Goal: Information Seeking & Learning: Stay updated

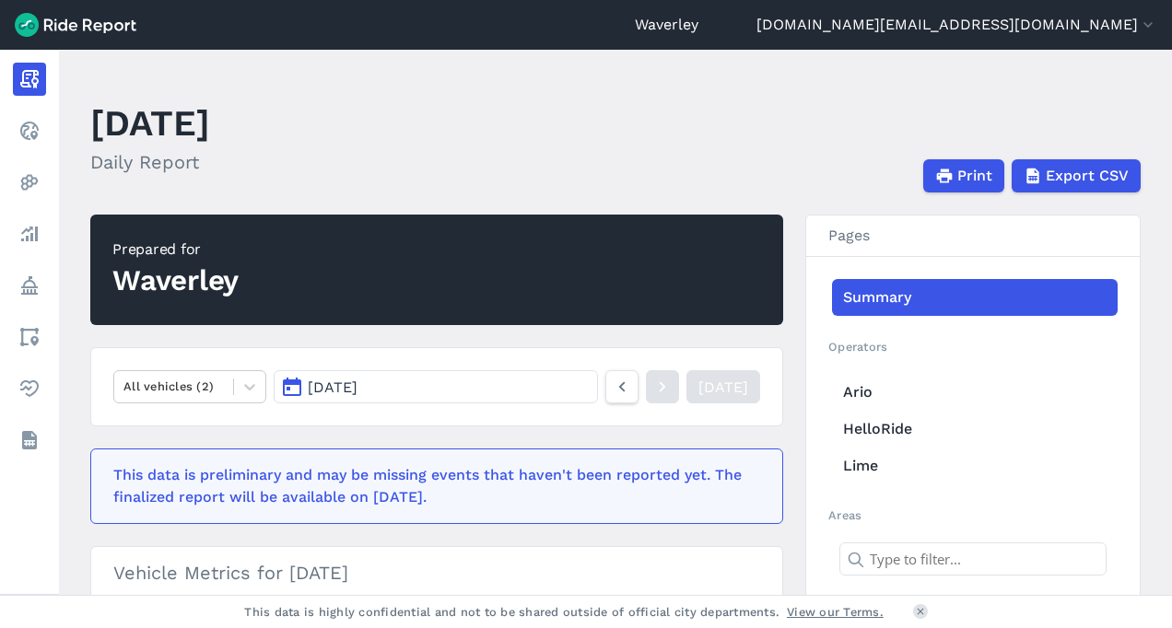
click at [295, 389] on button "[DATE]" at bounding box center [436, 386] width 324 height 33
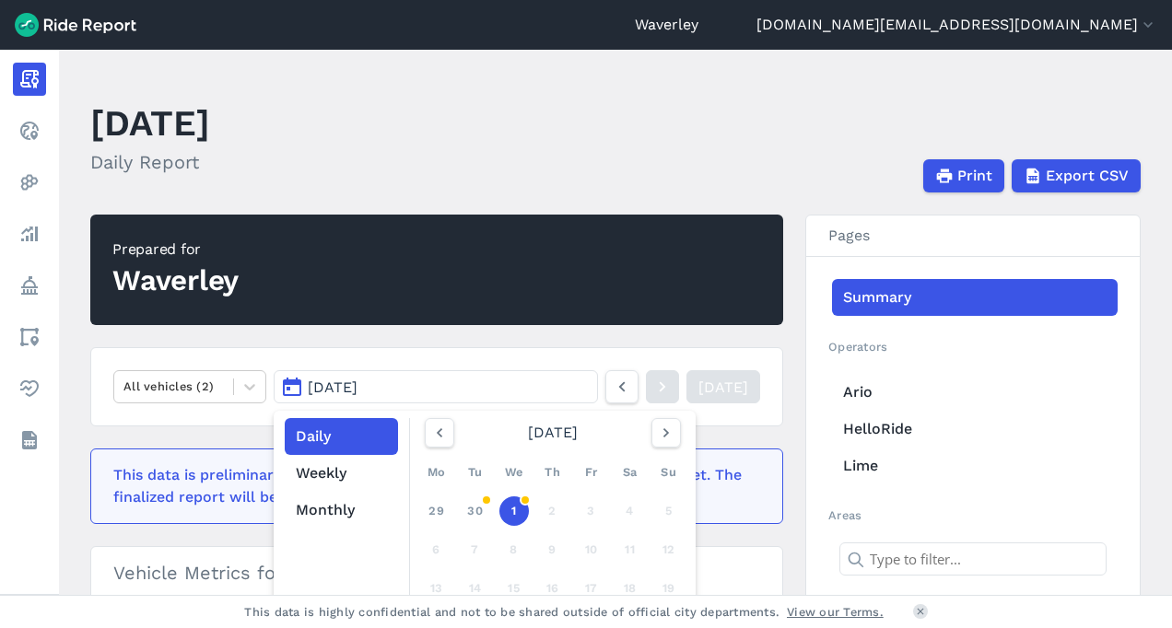
click at [271, 278] on h2 "Prepared for Waverley" at bounding box center [436, 270] width 693 height 111
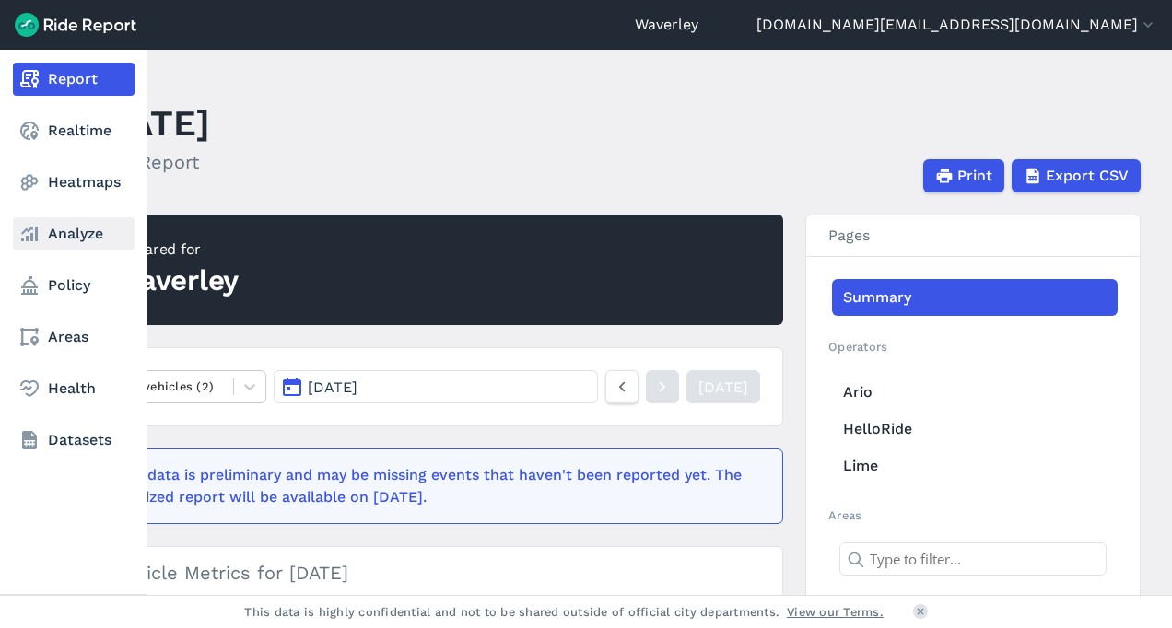
click at [70, 232] on link "Analyze" at bounding box center [74, 233] width 122 height 33
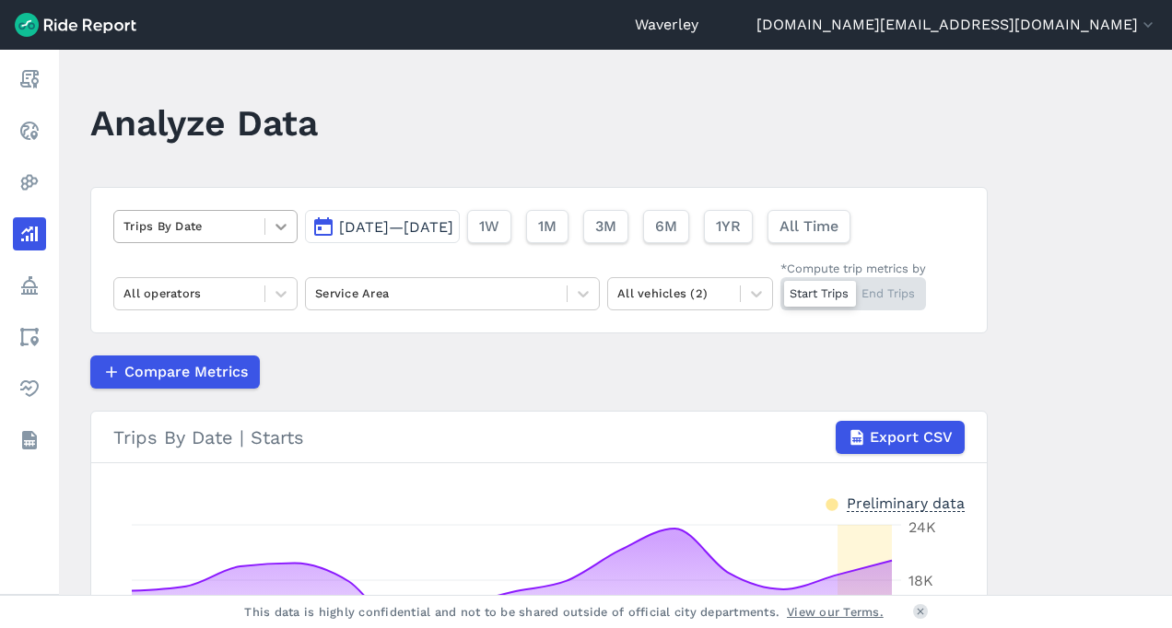
click at [280, 223] on icon at bounding box center [281, 226] width 18 height 18
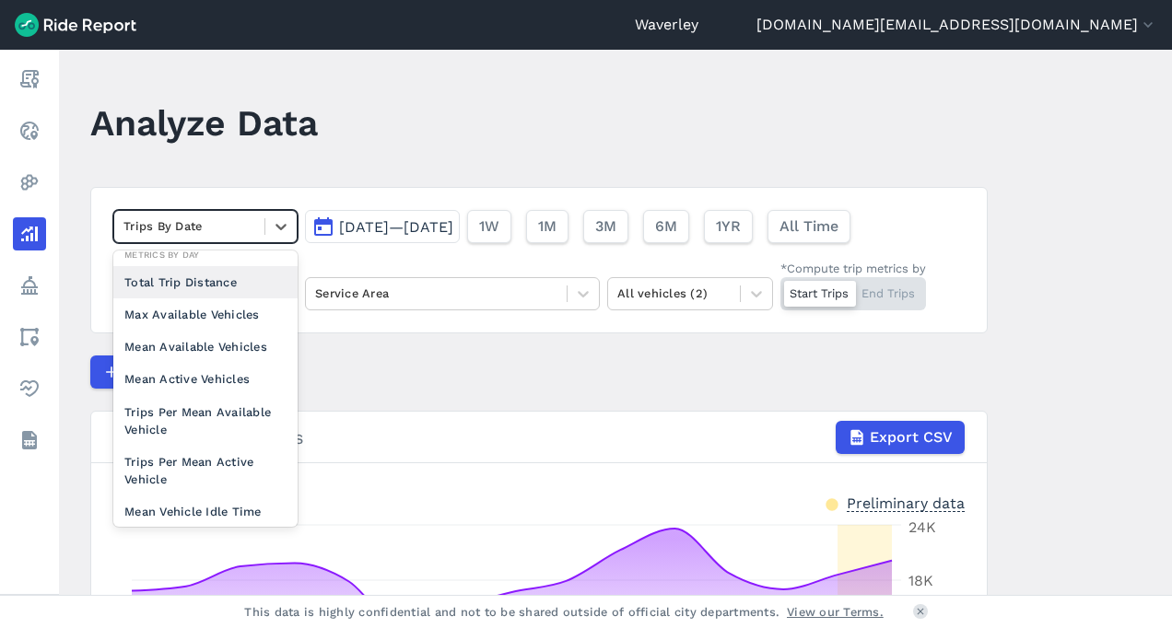
scroll to position [148, 0]
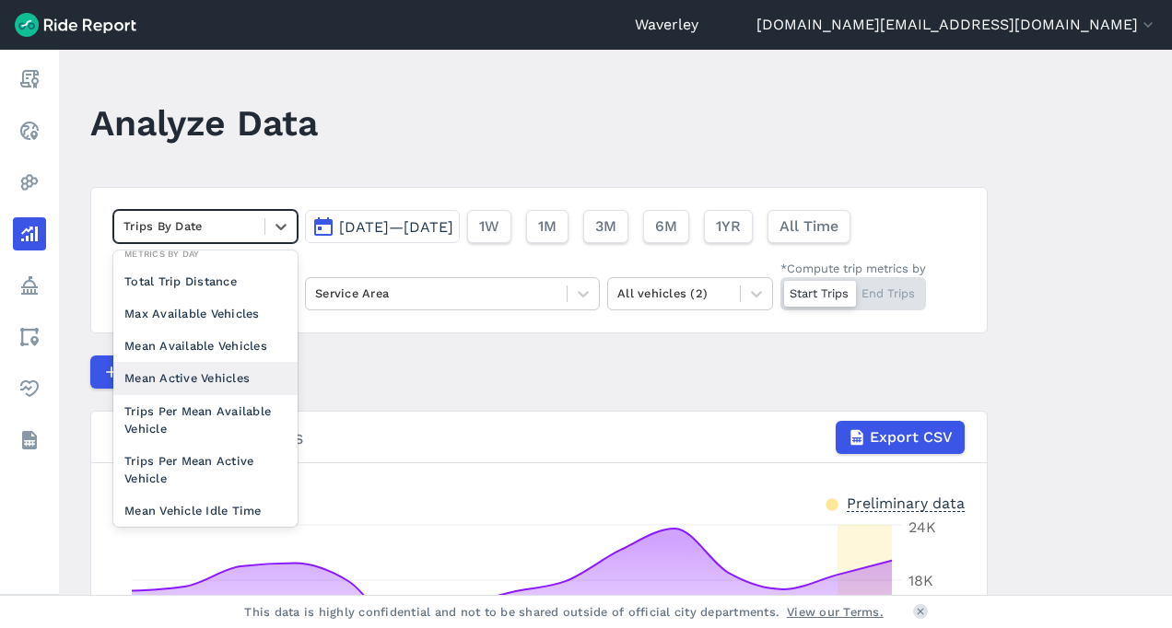
click at [228, 376] on div "Mean Active Vehicles" at bounding box center [205, 378] width 184 height 32
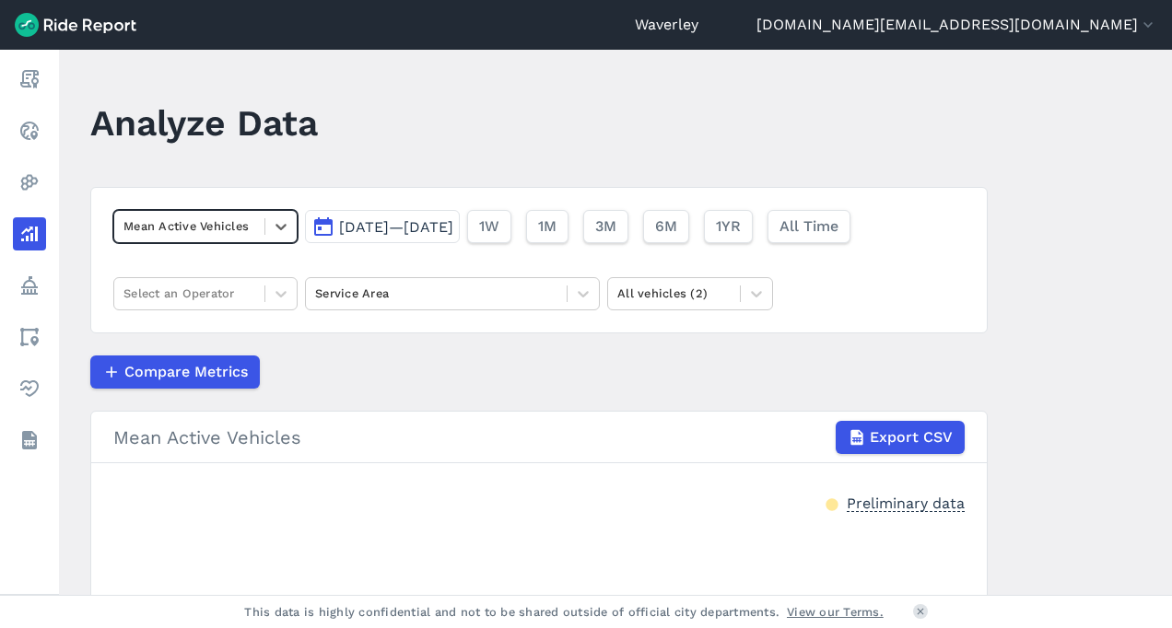
click at [866, 506] on div "Preliminary data" at bounding box center [906, 502] width 118 height 19
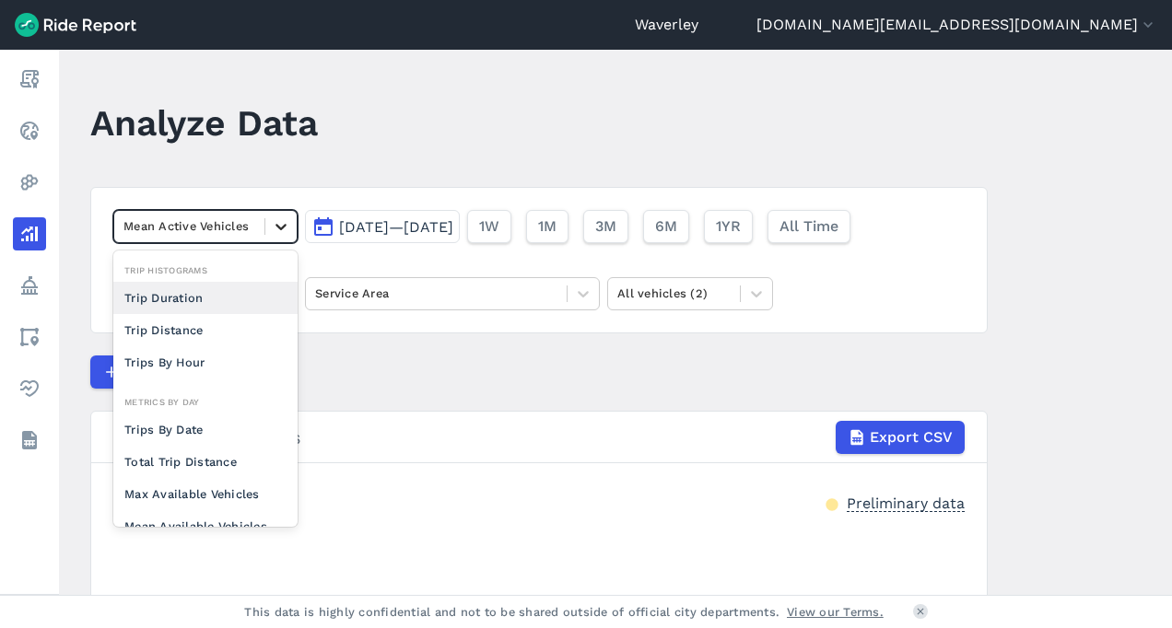
click at [278, 228] on icon at bounding box center [280, 227] width 11 height 6
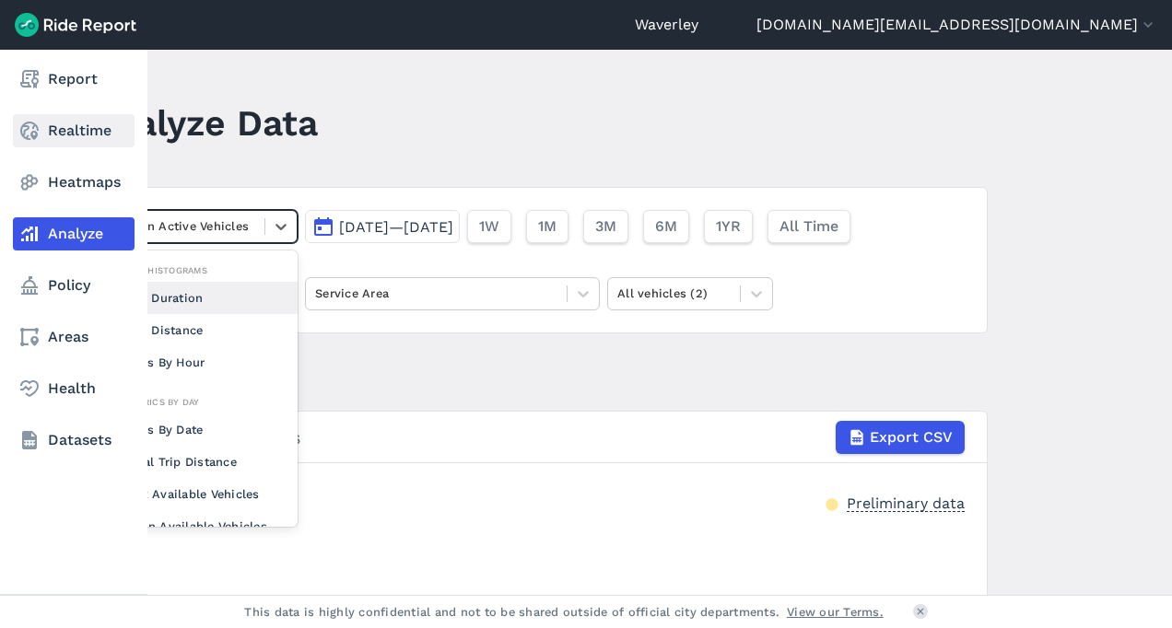
click at [35, 126] on use at bounding box center [29, 131] width 18 height 18
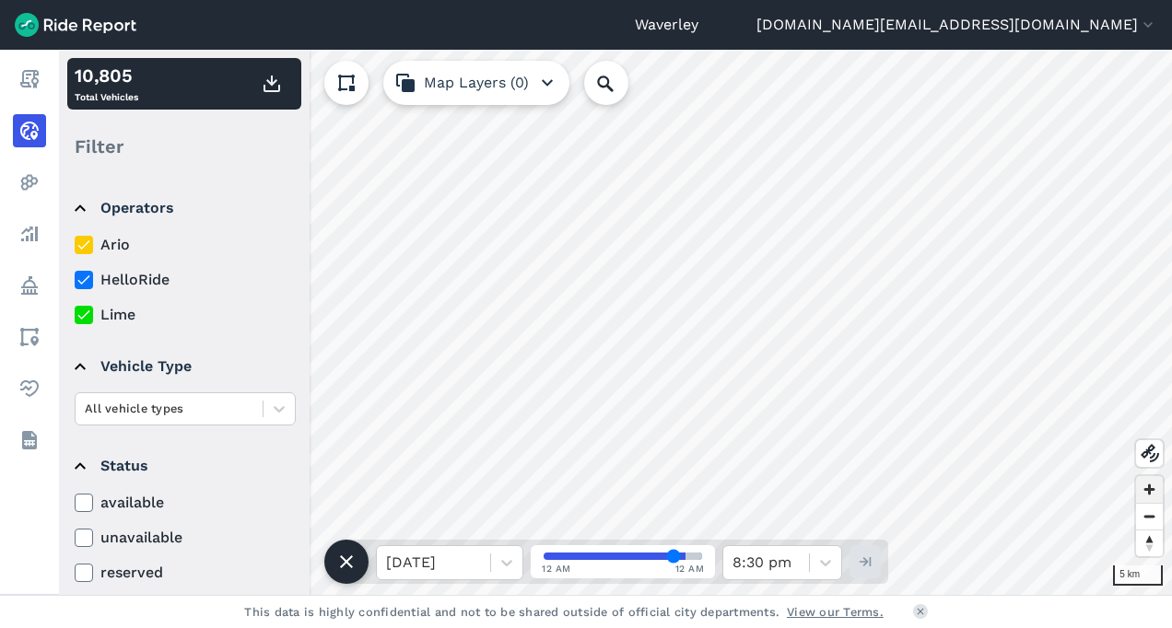
click at [1145, 492] on span "Zoom in" at bounding box center [1149, 489] width 27 height 27
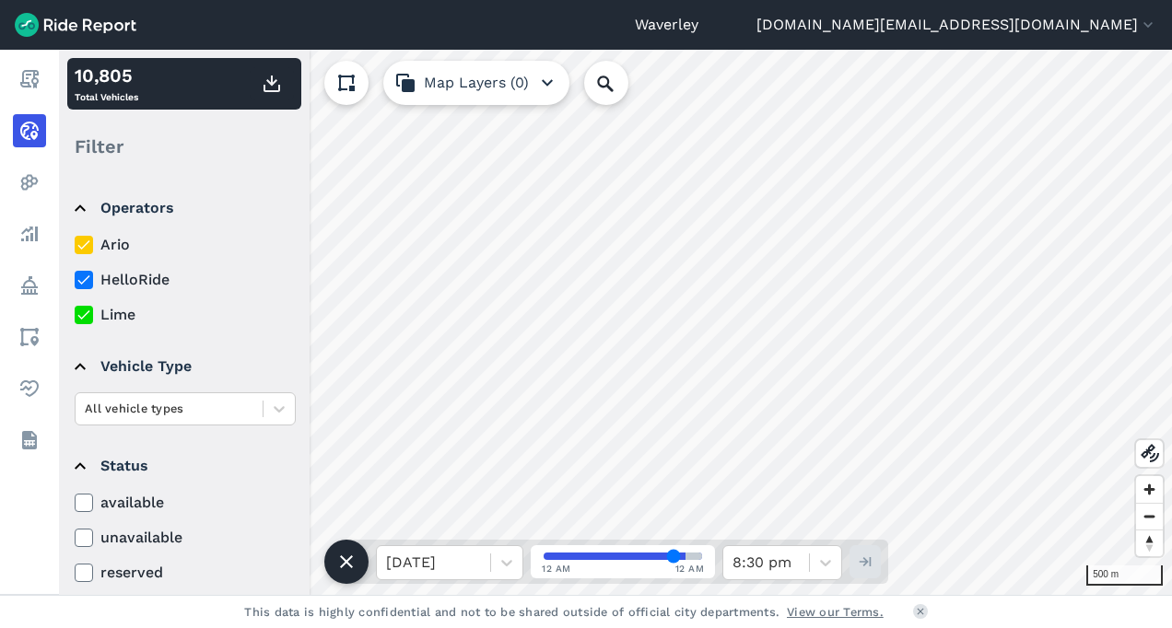
click at [547, 81] on icon "button" at bounding box center [547, 83] width 22 height 22
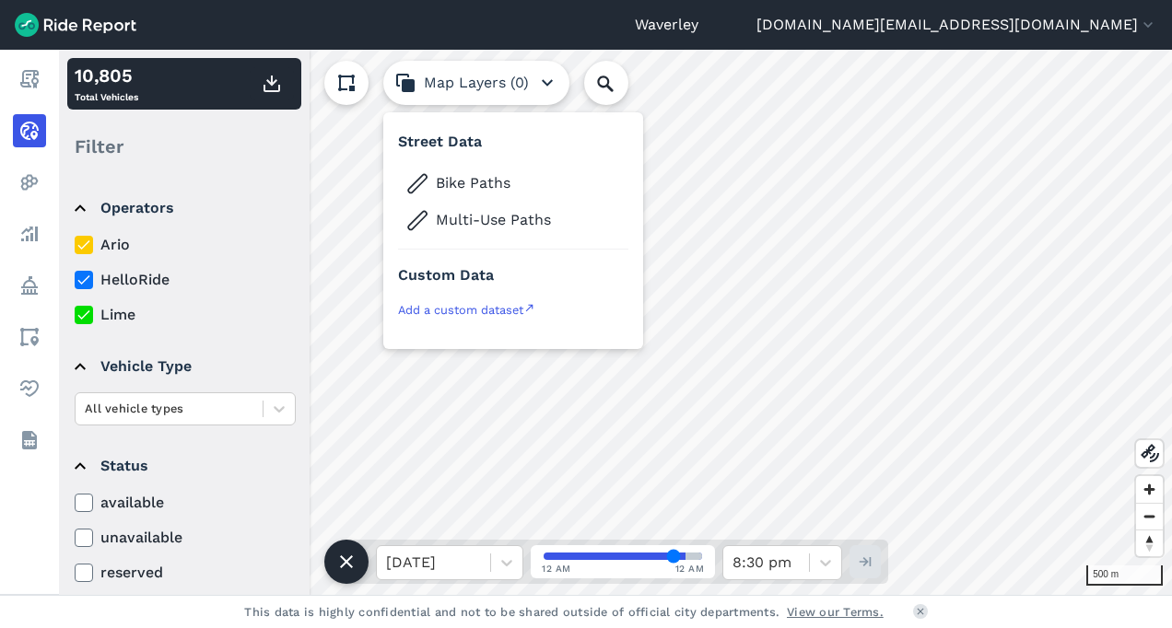
click at [83, 503] on icon at bounding box center [84, 503] width 17 height 18
click at [75, 503] on input "available" at bounding box center [75, 498] width 0 height 12
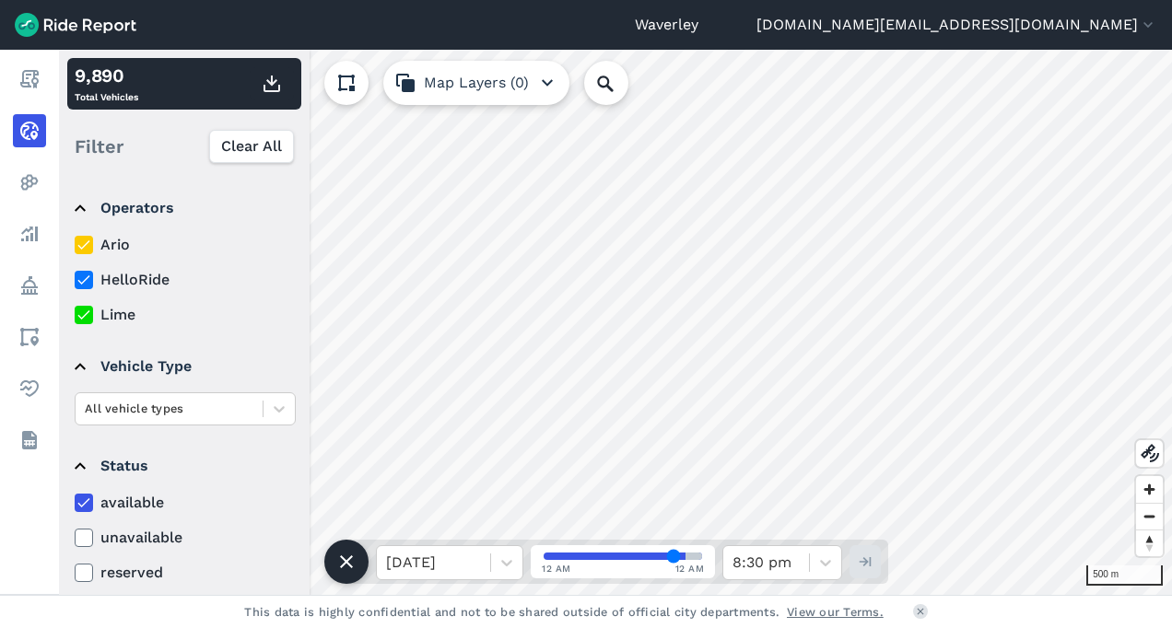
click at [82, 505] on use at bounding box center [83, 502] width 12 height 9
click at [75, 504] on input "available" at bounding box center [75, 498] width 0 height 12
click at [87, 536] on use at bounding box center [83, 537] width 12 height 9
click at [75, 536] on input "unavailable" at bounding box center [75, 533] width 0 height 12
click at [86, 499] on icon at bounding box center [84, 503] width 17 height 18
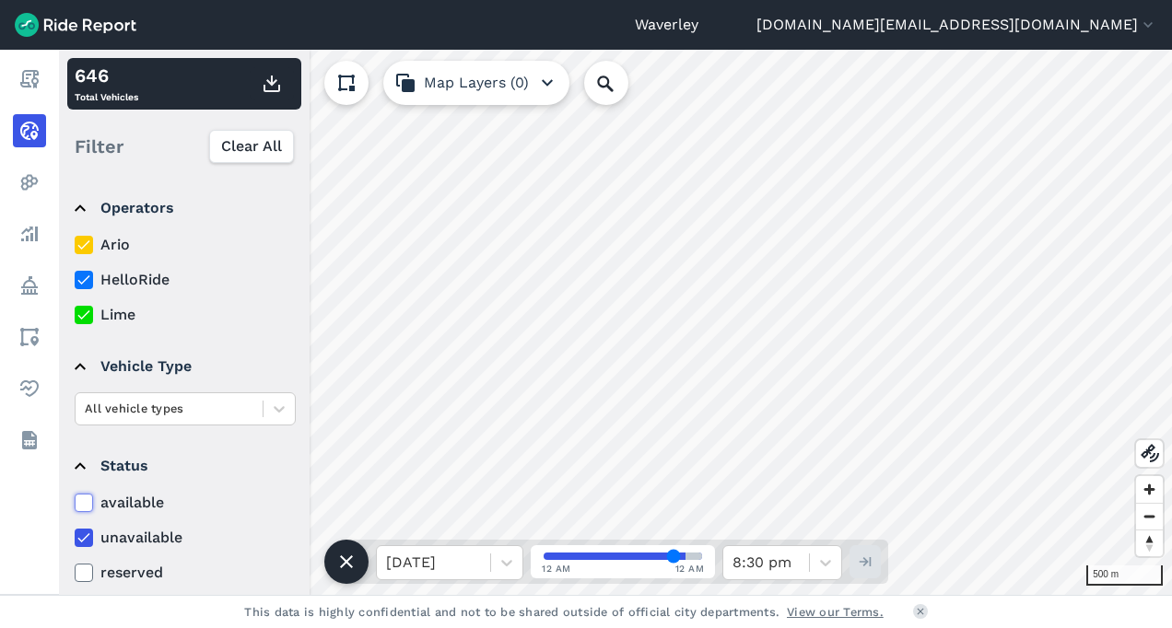
click at [75, 499] on input "available" at bounding box center [75, 498] width 0 height 12
click at [83, 573] on use at bounding box center [83, 572] width 12 height 9
click at [75, 573] on input "reserved" at bounding box center [75, 568] width 0 height 12
click at [83, 540] on icon at bounding box center [84, 538] width 17 height 18
click at [75, 539] on input "unavailable" at bounding box center [75, 533] width 0 height 12
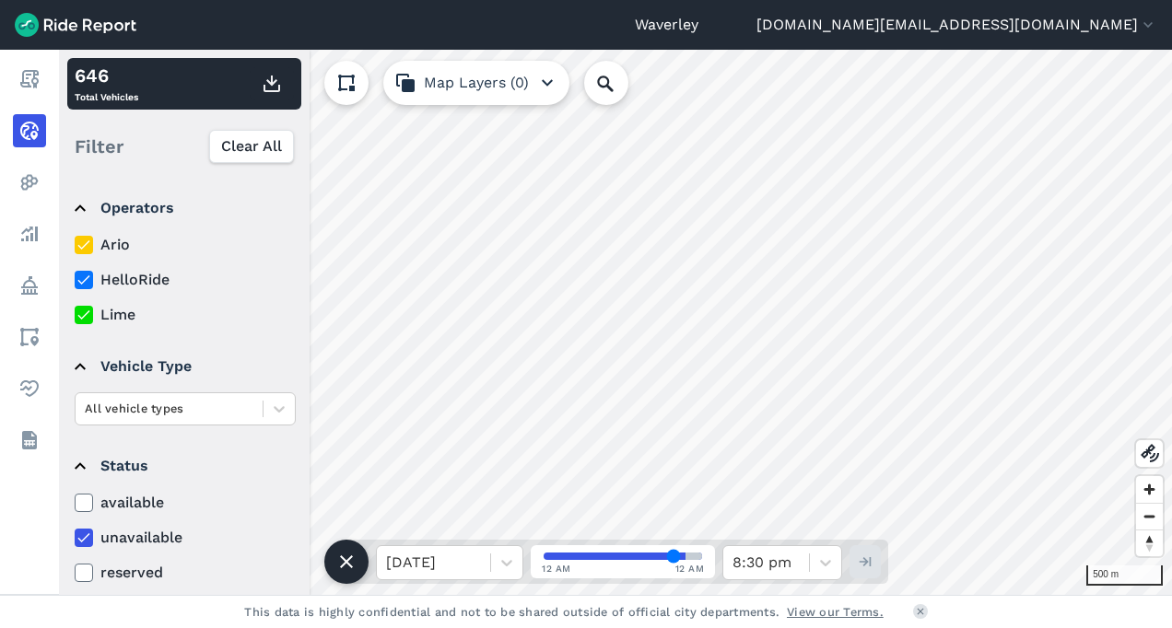
click at [85, 499] on icon at bounding box center [84, 503] width 17 height 18
click at [75, 499] on input "available" at bounding box center [75, 498] width 0 height 12
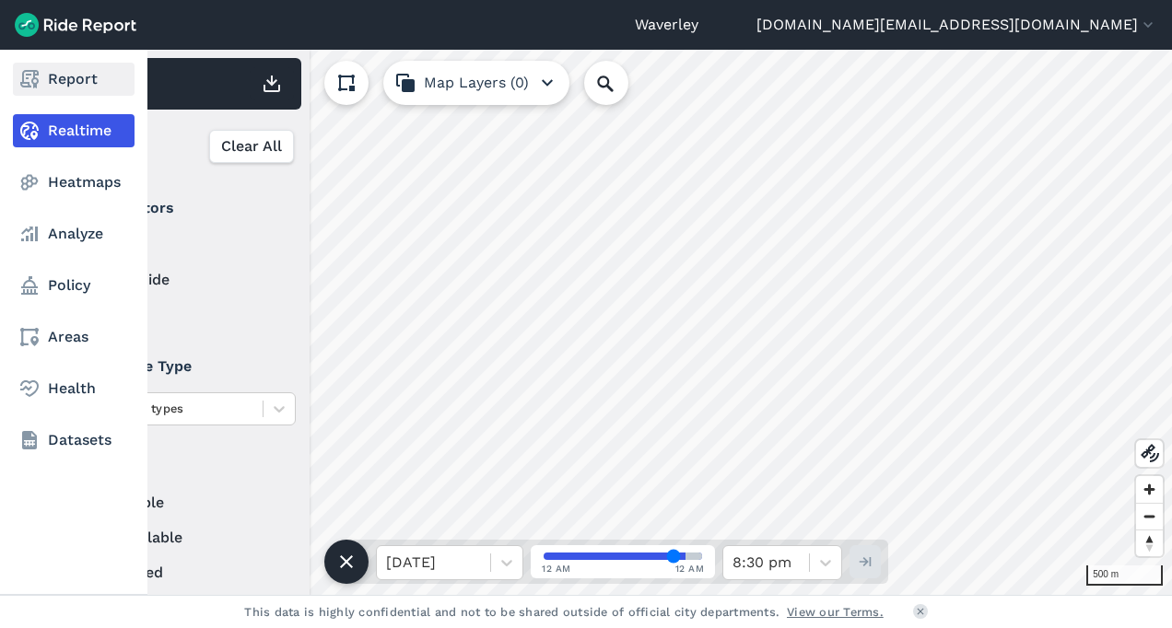
click at [71, 81] on link "Report" at bounding box center [74, 79] width 122 height 33
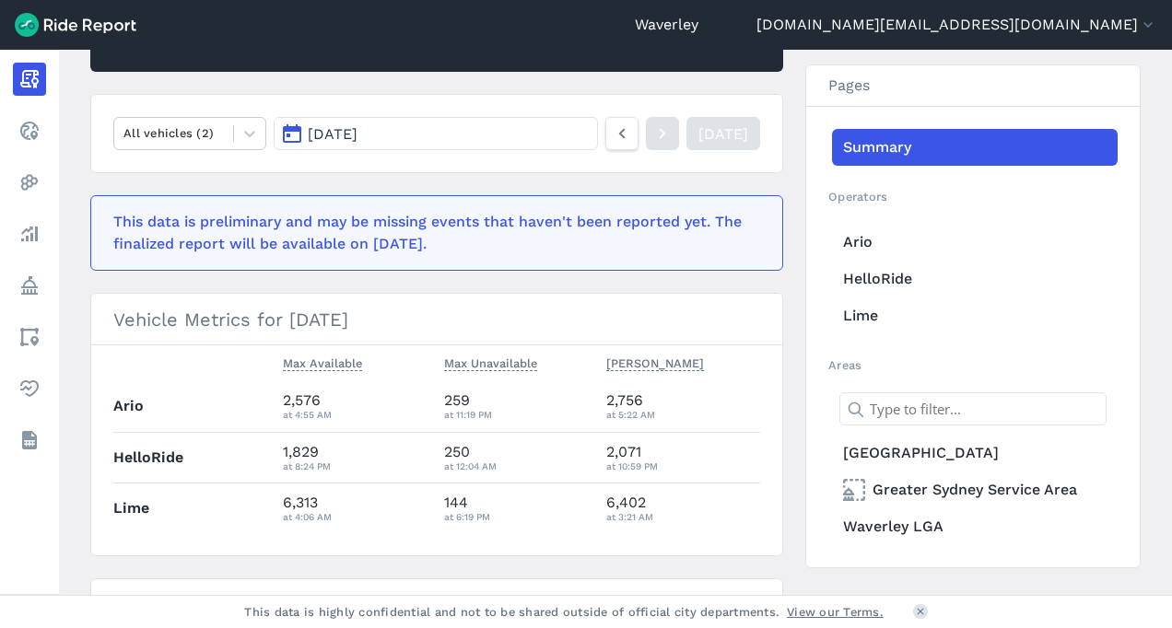
scroll to position [254, 0]
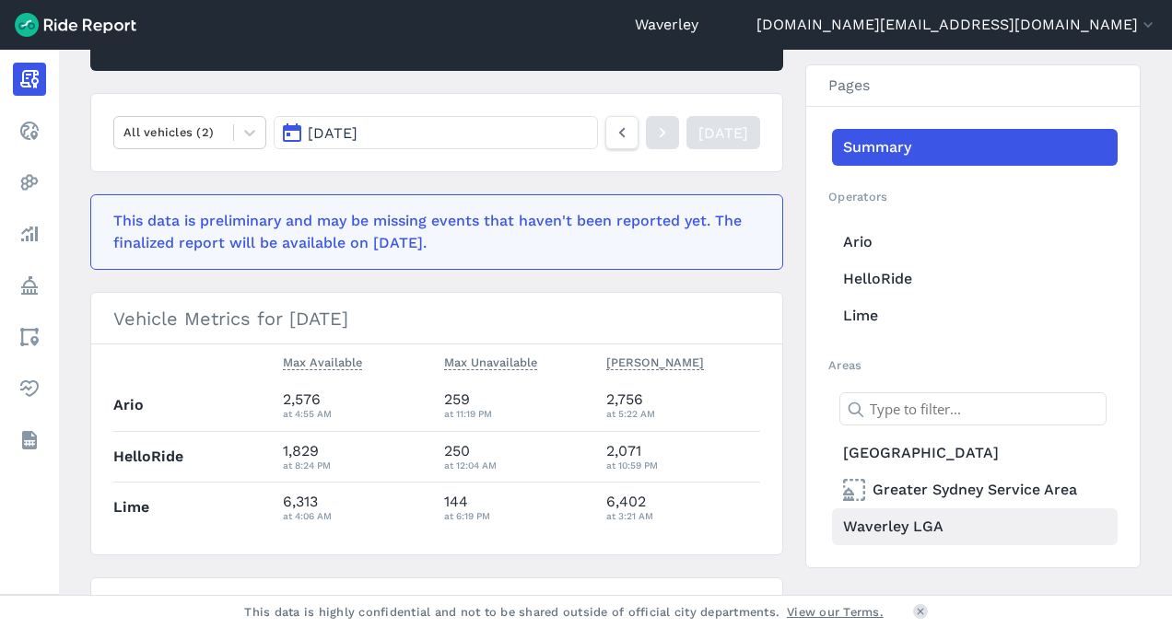
click at [930, 531] on link "Waverley LGA" at bounding box center [975, 527] width 286 height 37
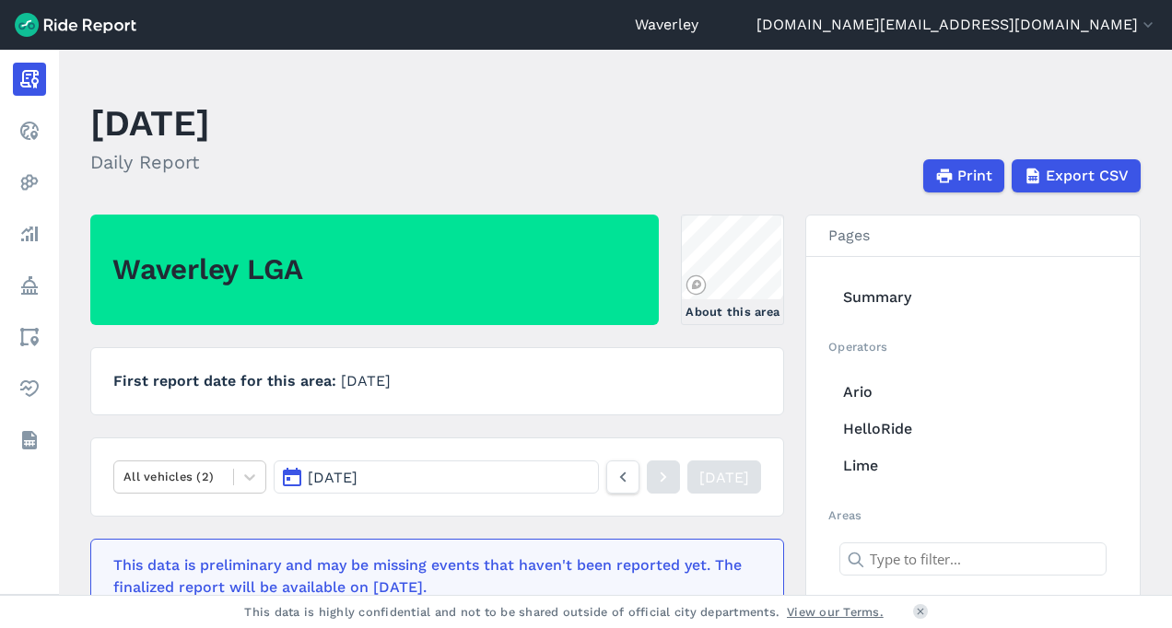
click at [295, 477] on button "[DATE]" at bounding box center [436, 477] width 325 height 33
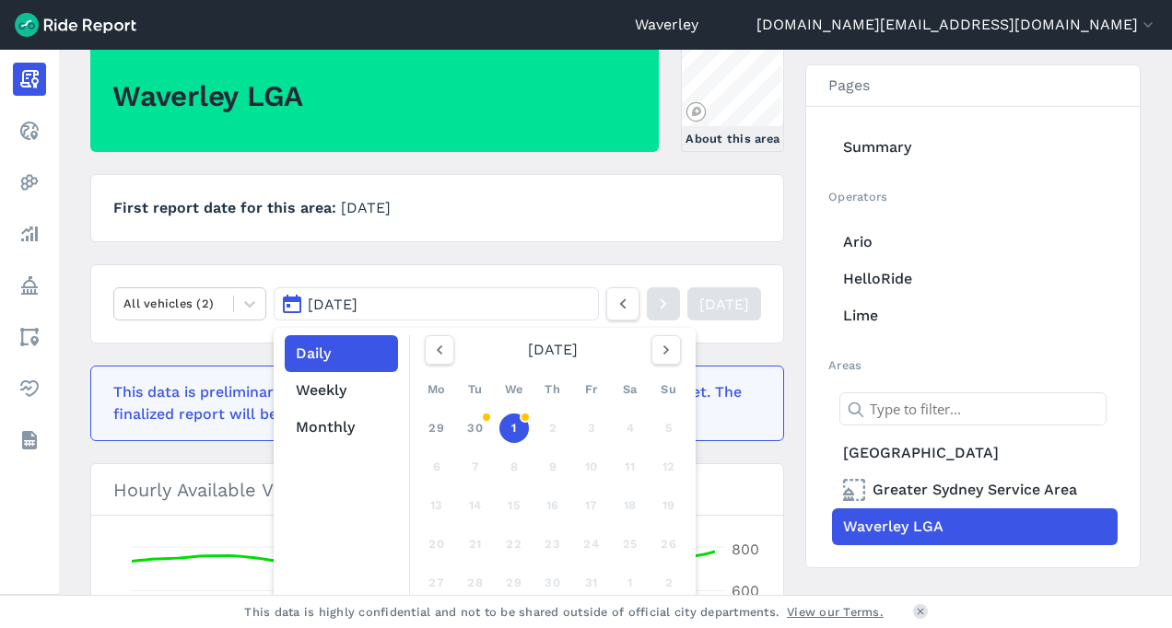
scroll to position [205, 0]
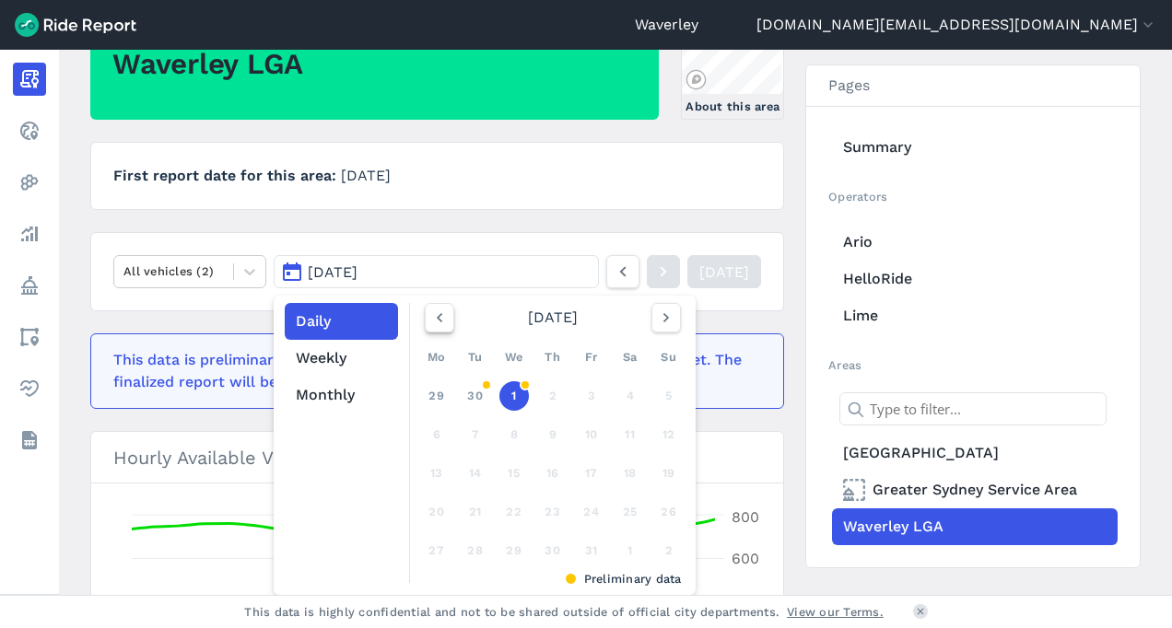
click at [437, 321] on use "button" at bounding box center [440, 317] width 6 height 9
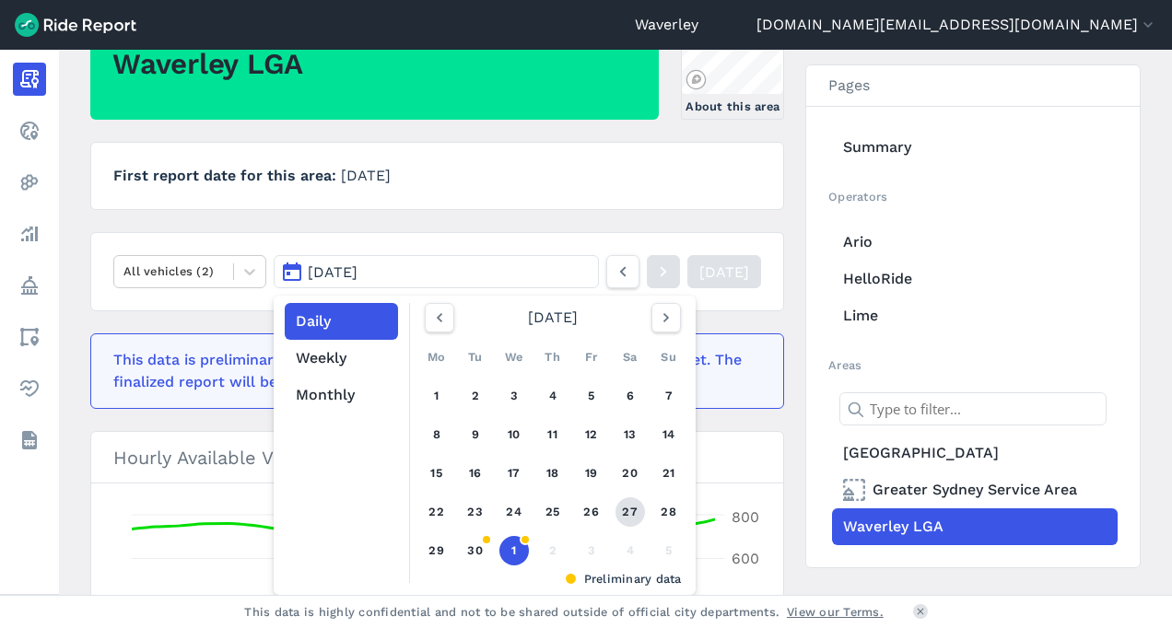
click at [632, 510] on link "27" at bounding box center [629, 511] width 29 height 29
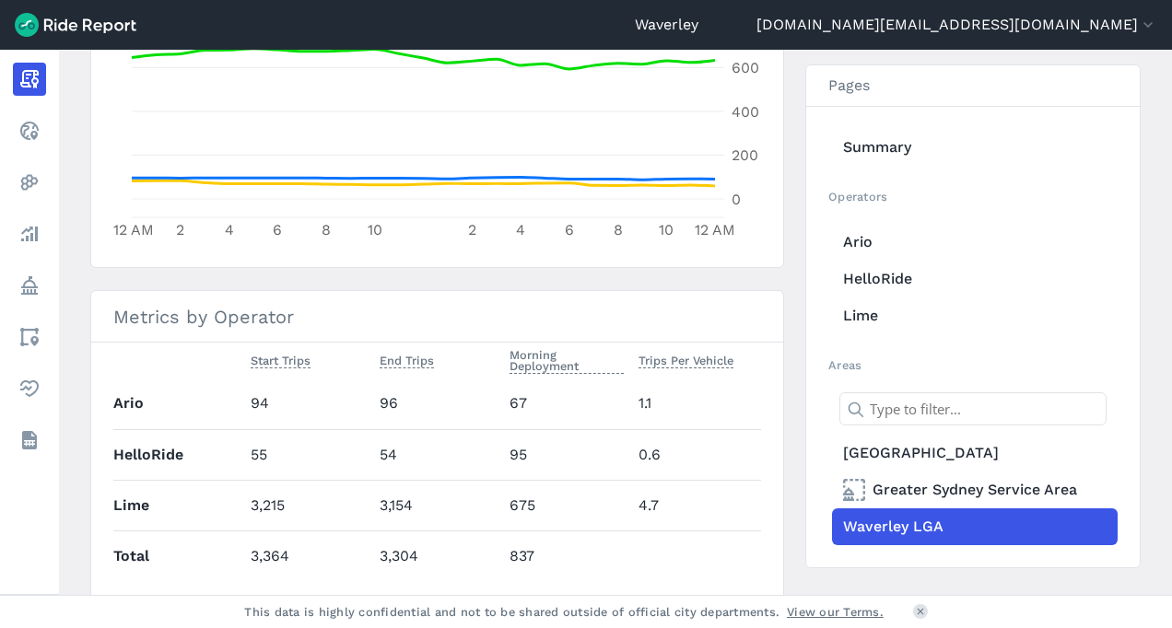
scroll to position [638, 0]
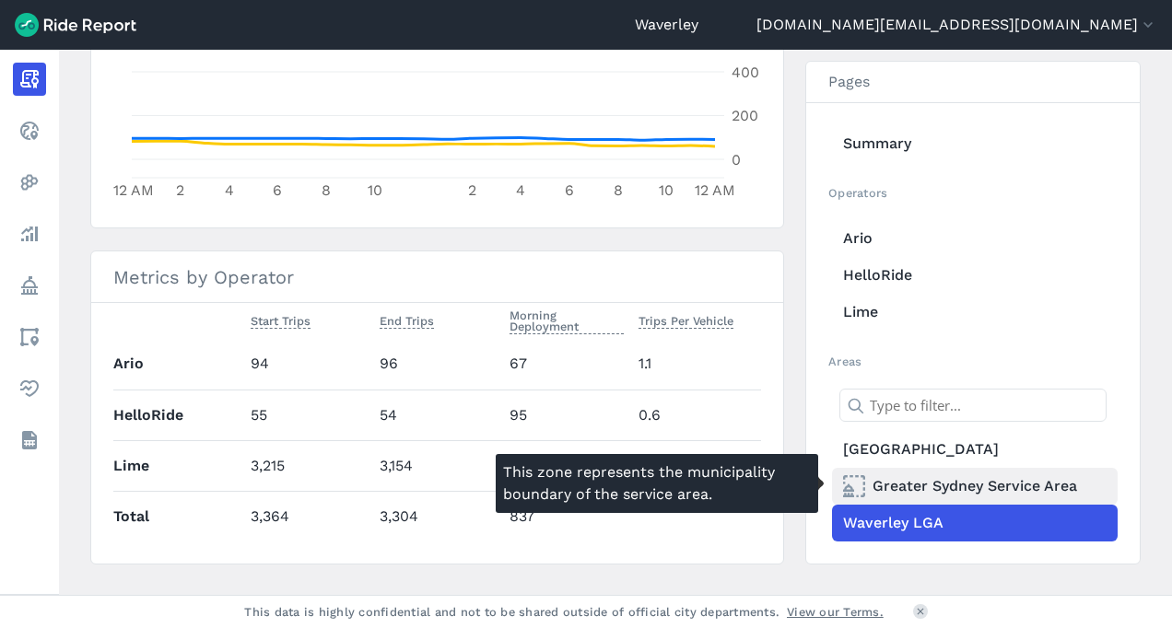
click at [923, 483] on link "Greater Sydney Service Area" at bounding box center [975, 486] width 286 height 37
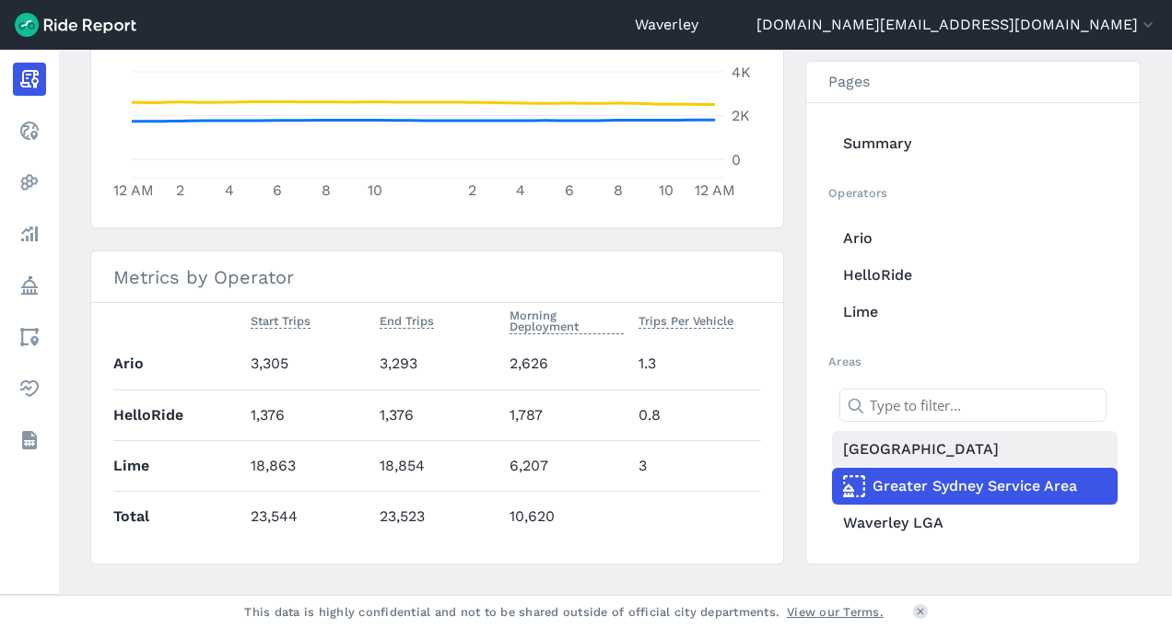
click at [929, 443] on link "[GEOGRAPHIC_DATA]" at bounding box center [975, 449] width 286 height 37
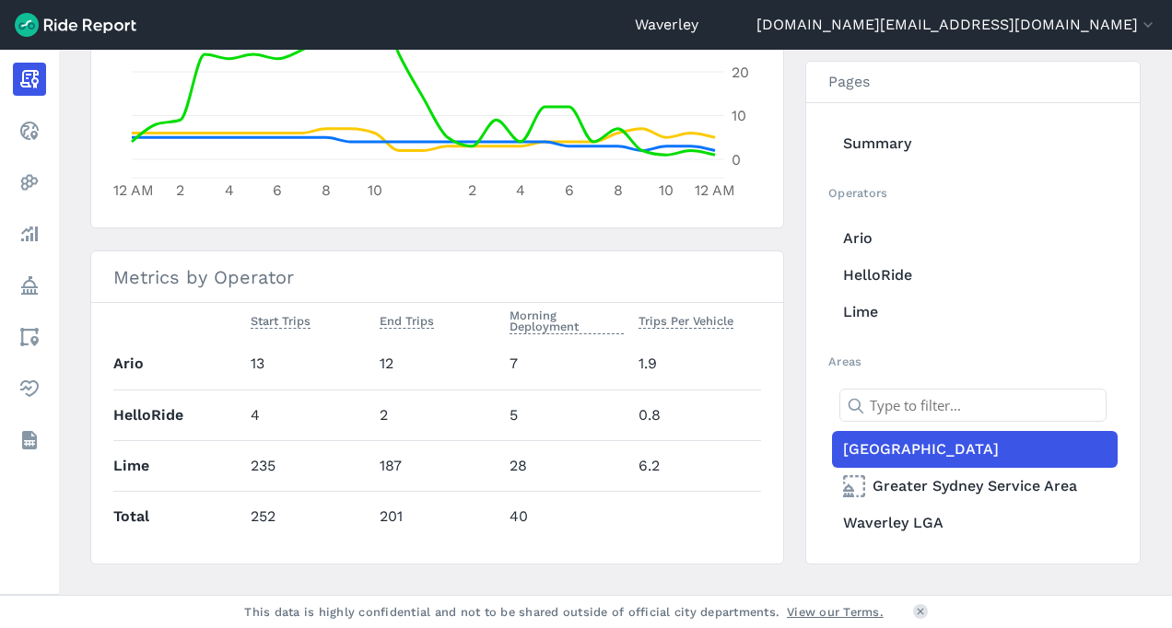
drag, startPoint x: 1165, startPoint y: 398, endPoint x: 1163, endPoint y: 357, distance: 40.6
click at [1163, 357] on main "[DATE] Daily Report Print Export CSV [GEOGRAPHIC_DATA] About this area First re…" at bounding box center [615, 322] width 1113 height 545
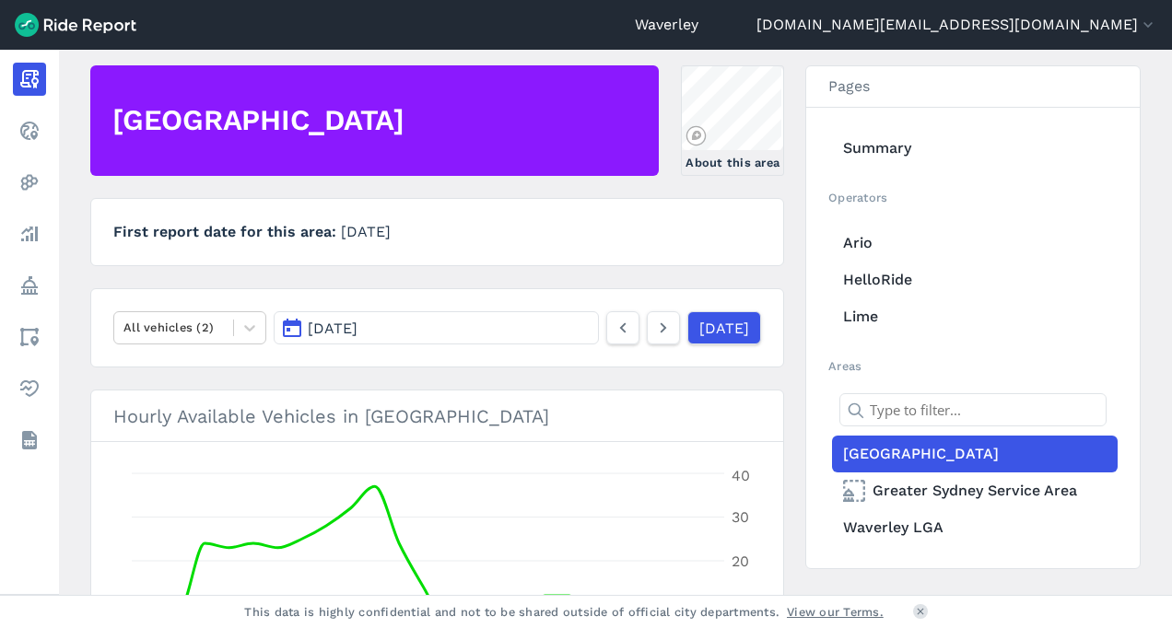
scroll to position [158, 0]
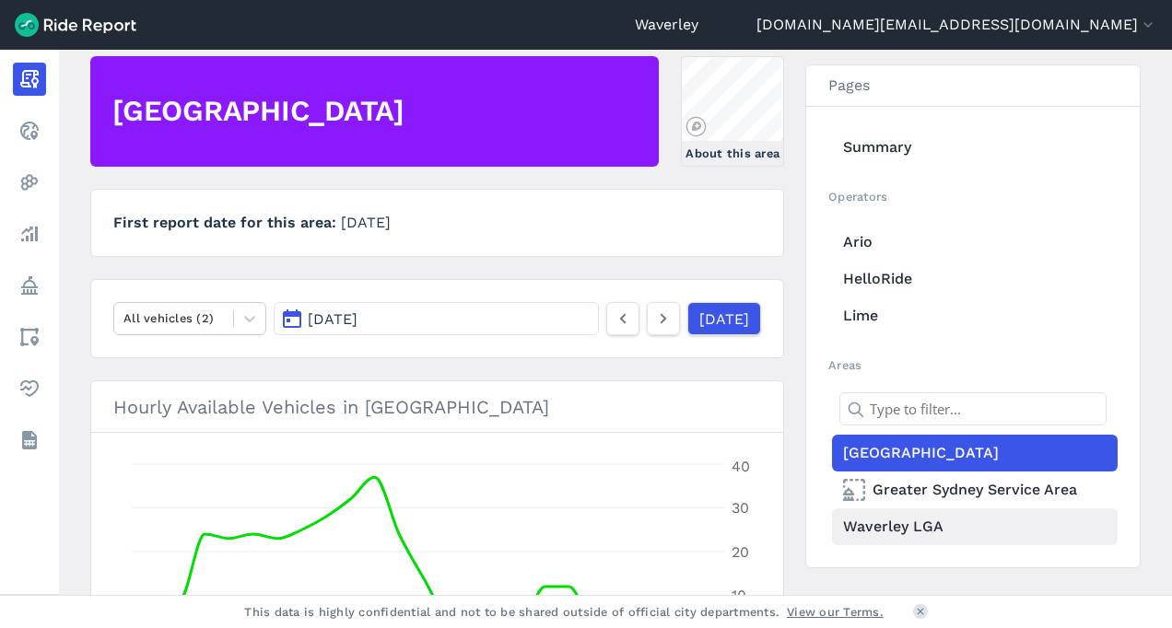
click at [922, 529] on link "Waverley LGA" at bounding box center [975, 527] width 286 height 37
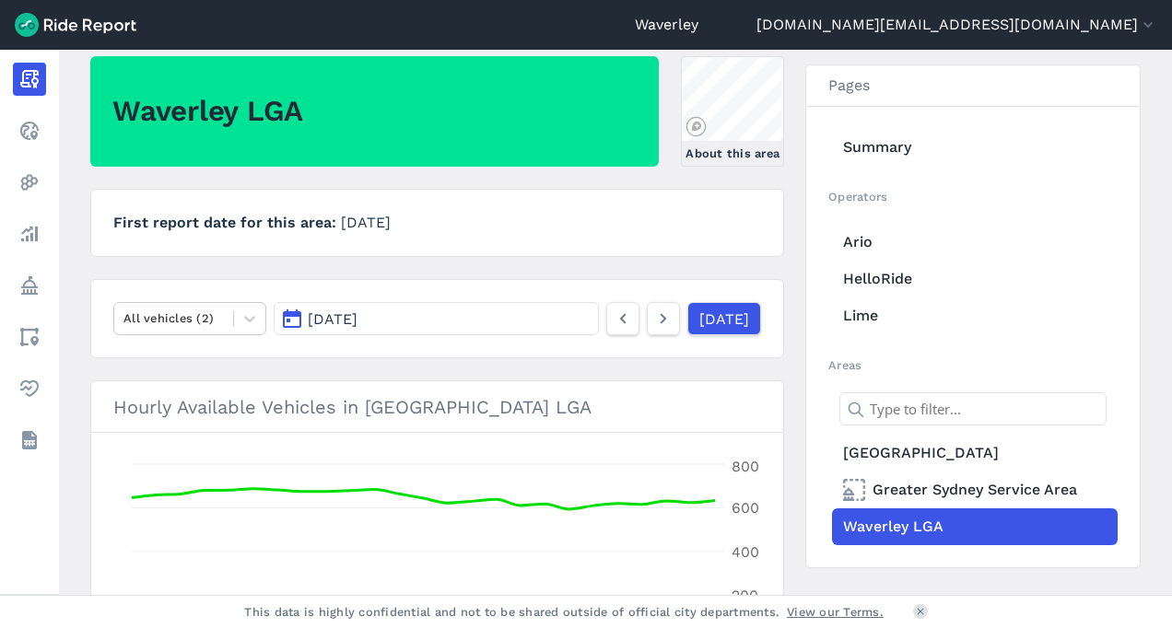
click at [293, 319] on button "[DATE]" at bounding box center [436, 318] width 325 height 33
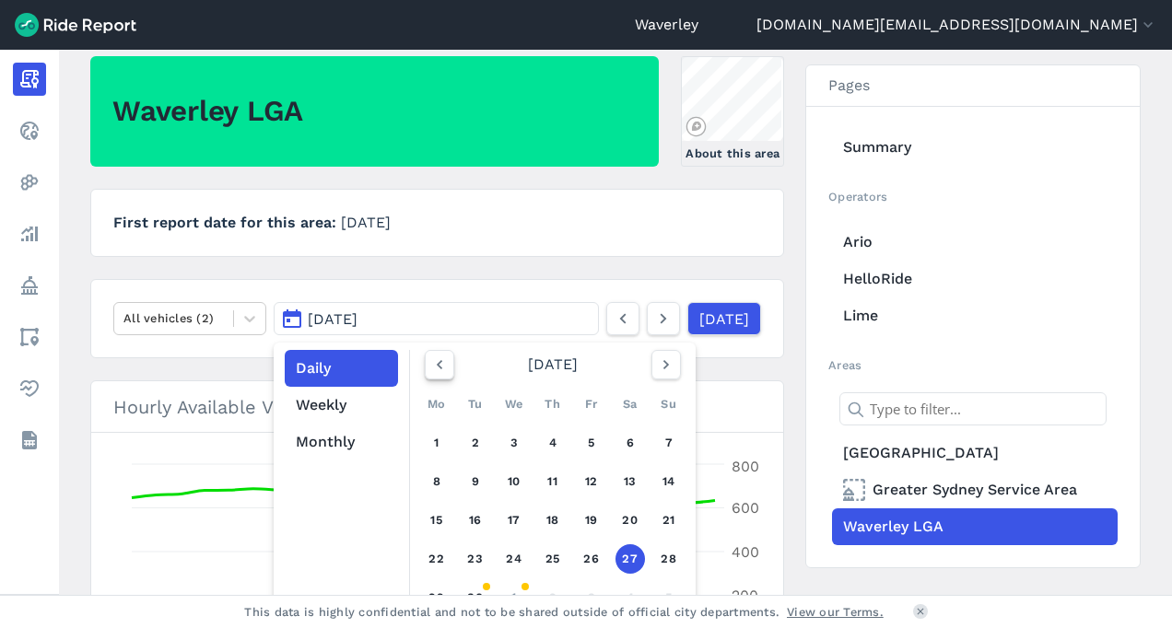
click at [437, 364] on icon "button" at bounding box center [439, 365] width 18 height 18
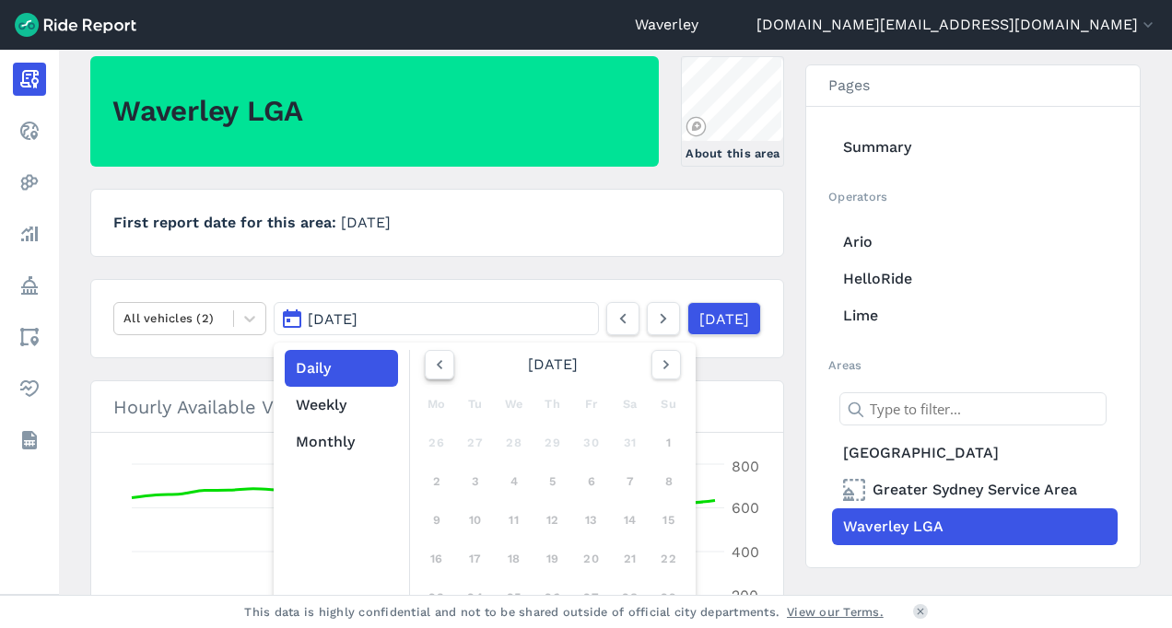
click at [437, 364] on icon "button" at bounding box center [439, 365] width 18 height 18
click at [630, 443] on link "1" at bounding box center [629, 442] width 29 height 29
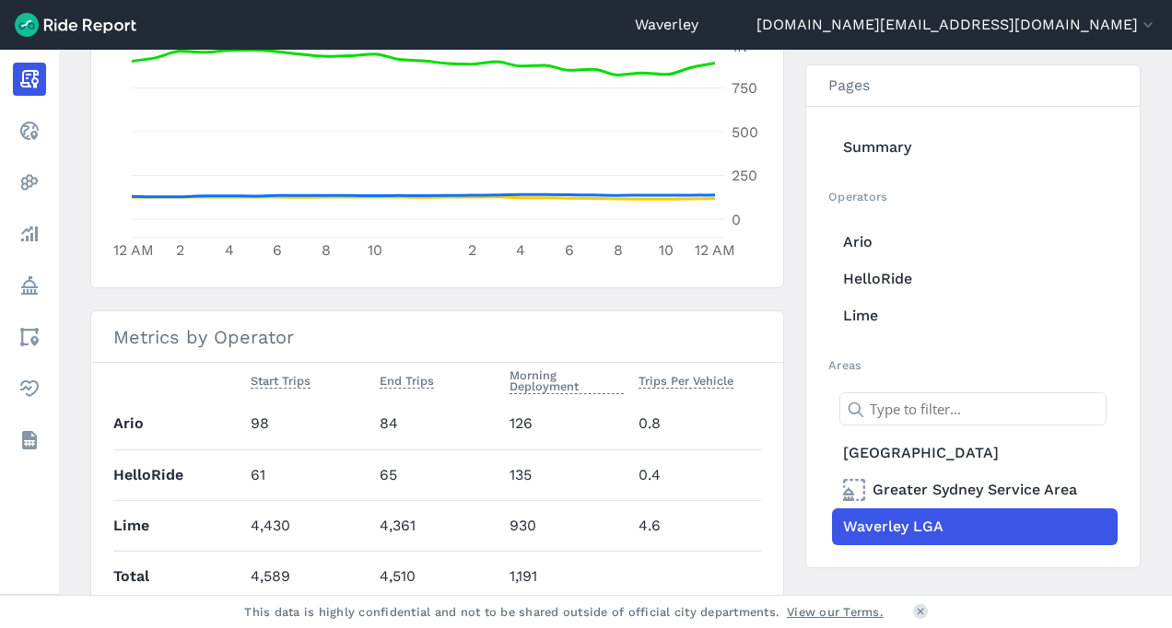
scroll to position [601, 0]
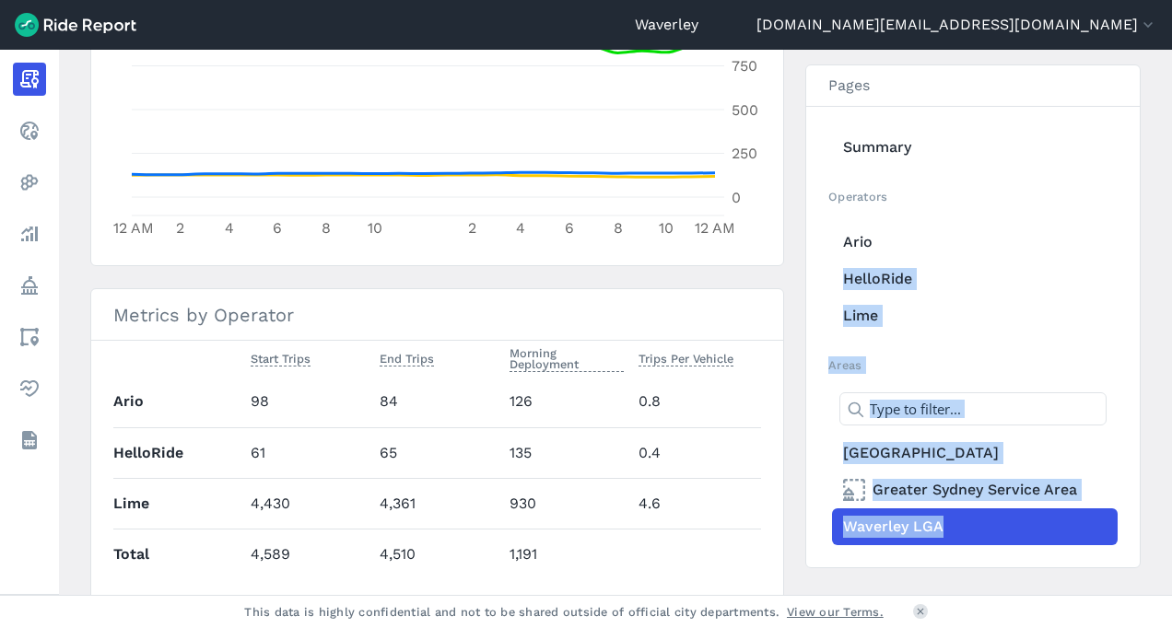
drag, startPoint x: 1165, startPoint y: 361, endPoint x: 1130, endPoint y: 217, distance: 147.9
click at [1130, 217] on main "[DATE] Daily Report Print Export CSV [GEOGRAPHIC_DATA] LGA About this area Firs…" at bounding box center [615, 322] width 1113 height 545
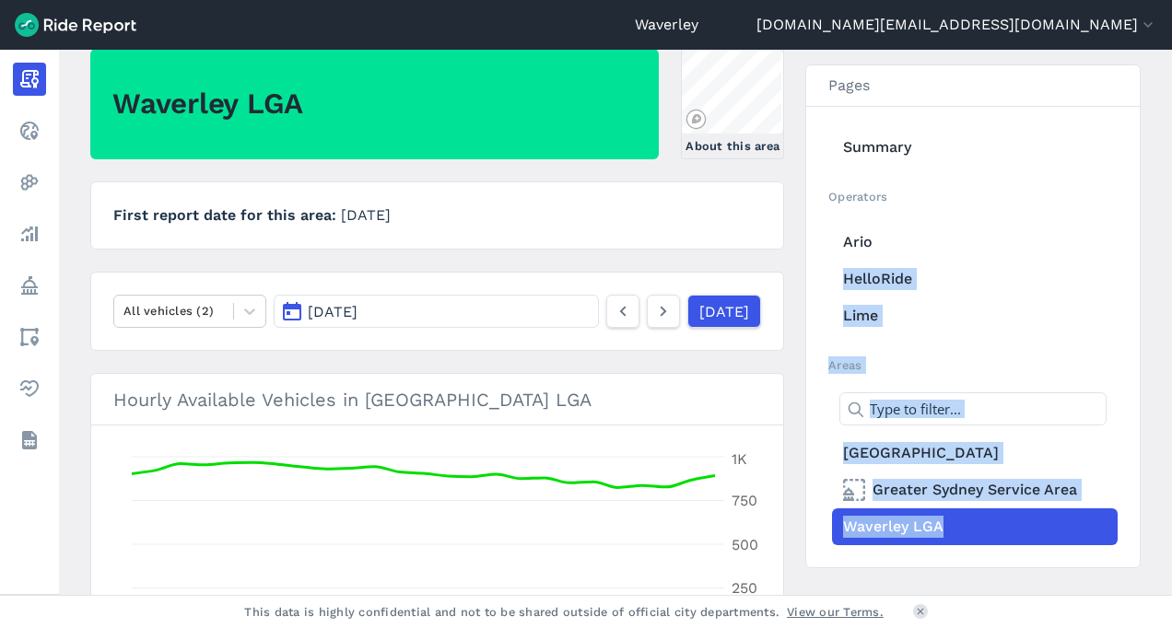
scroll to position [39, 0]
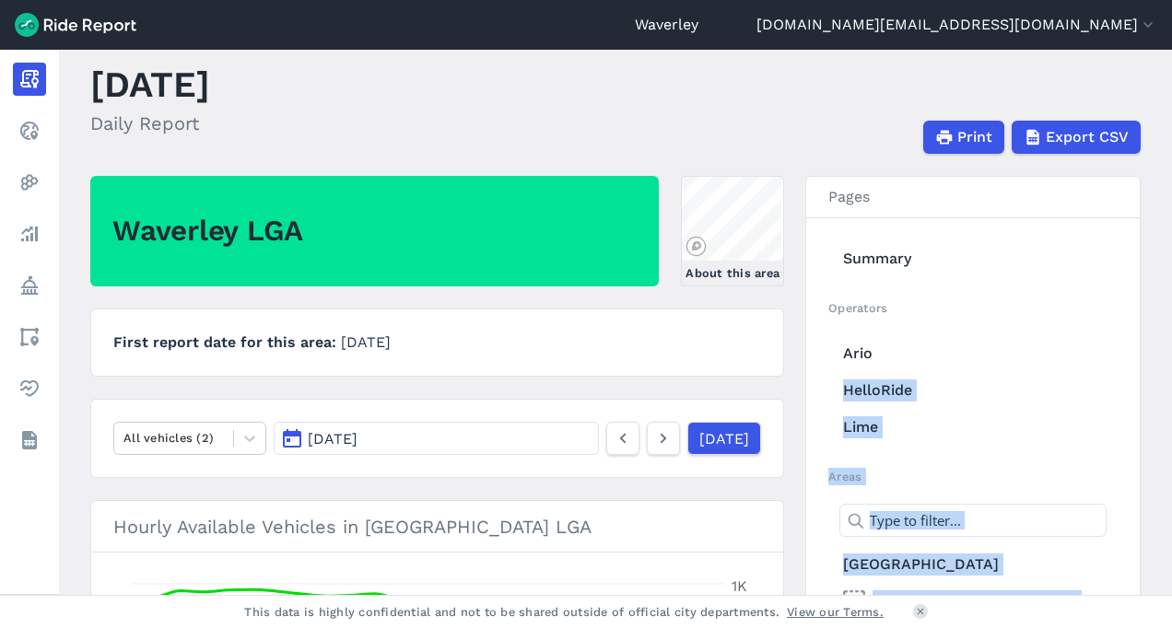
click at [293, 439] on button "[DATE]" at bounding box center [436, 438] width 325 height 33
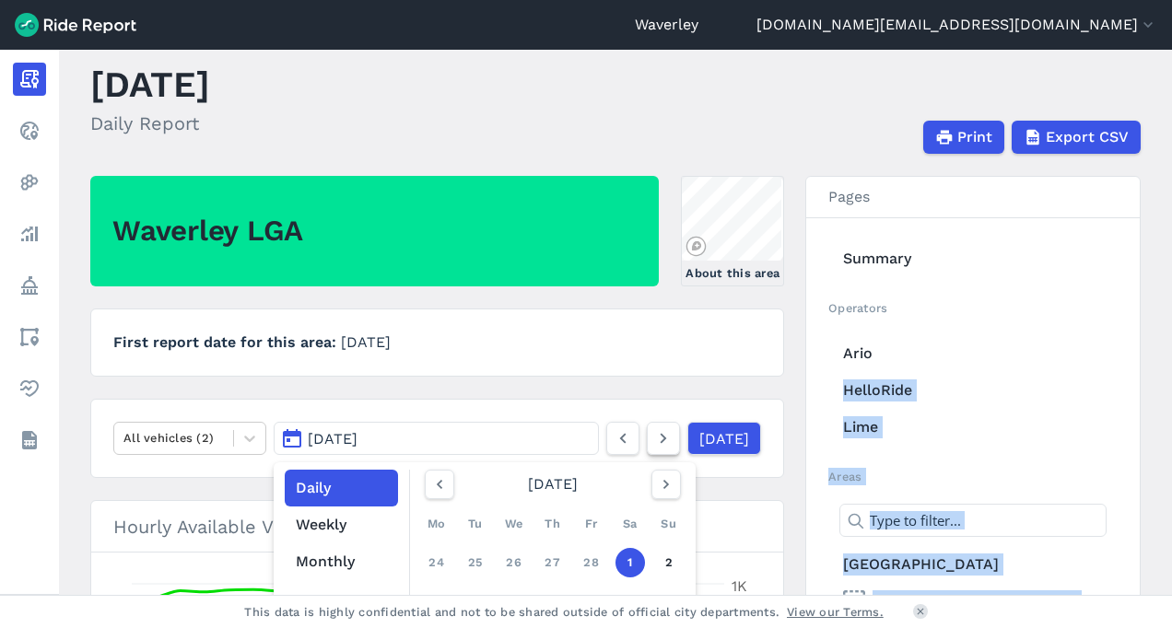
click at [653, 437] on icon at bounding box center [663, 438] width 20 height 22
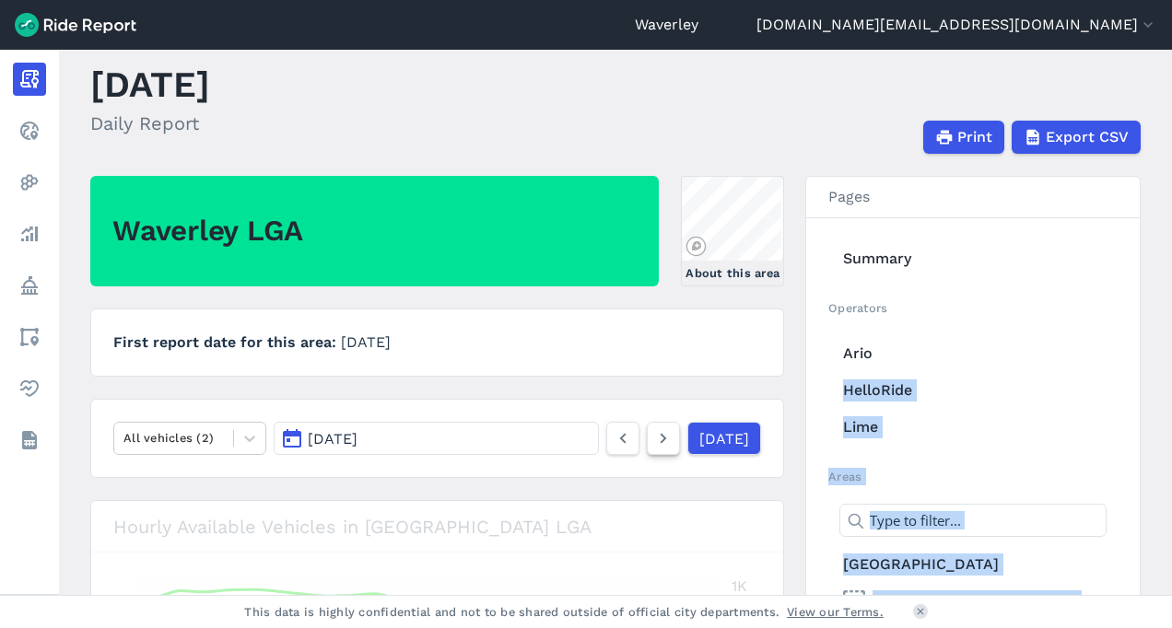
click at [653, 437] on icon at bounding box center [663, 438] width 20 height 22
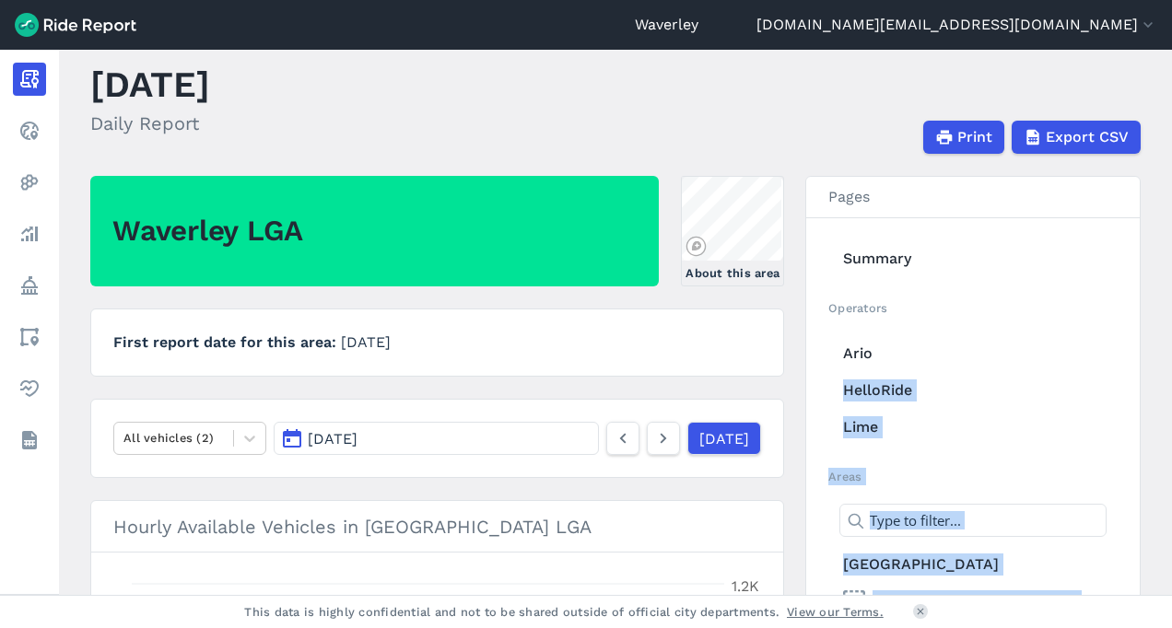
click at [297, 439] on button "[DATE]" at bounding box center [436, 438] width 325 height 33
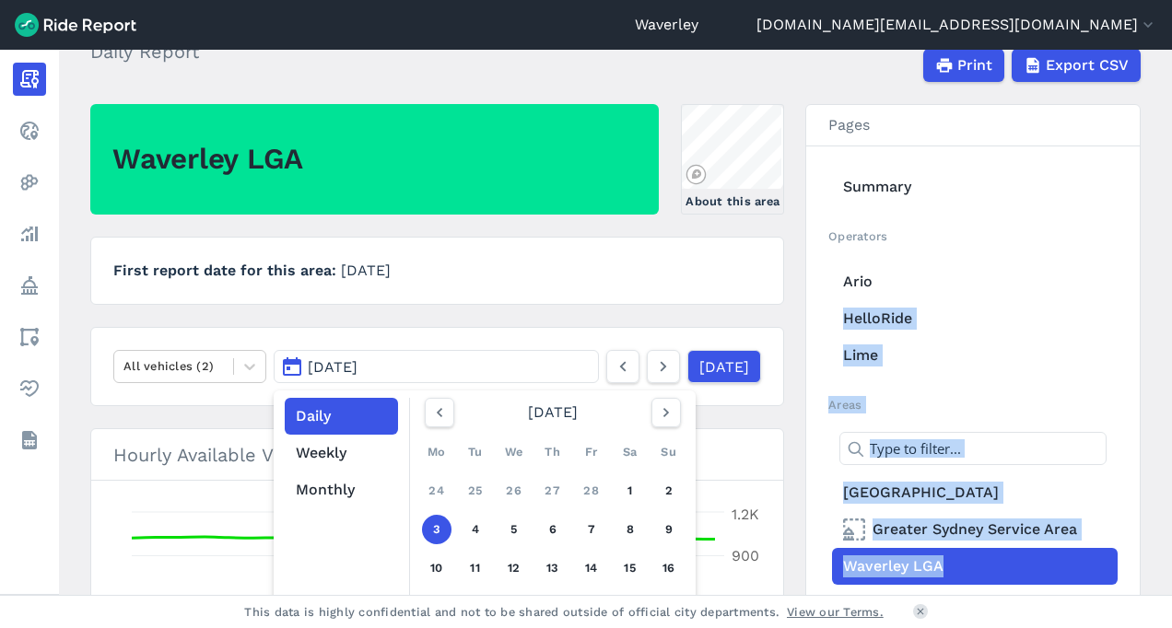
scroll to position [123, 0]
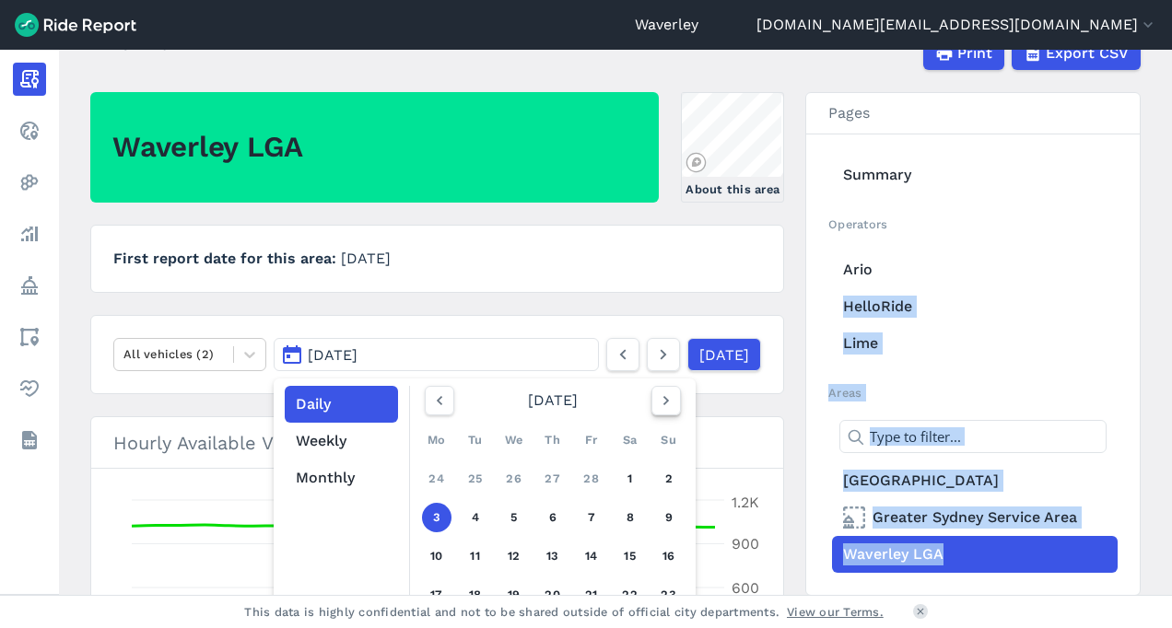
click at [660, 396] on icon "button" at bounding box center [666, 401] width 18 height 18
click at [665, 403] on icon "button" at bounding box center [666, 401] width 18 height 18
click at [663, 398] on use "button" at bounding box center [666, 400] width 6 height 9
click at [626, 475] on link "5" at bounding box center [629, 478] width 29 height 29
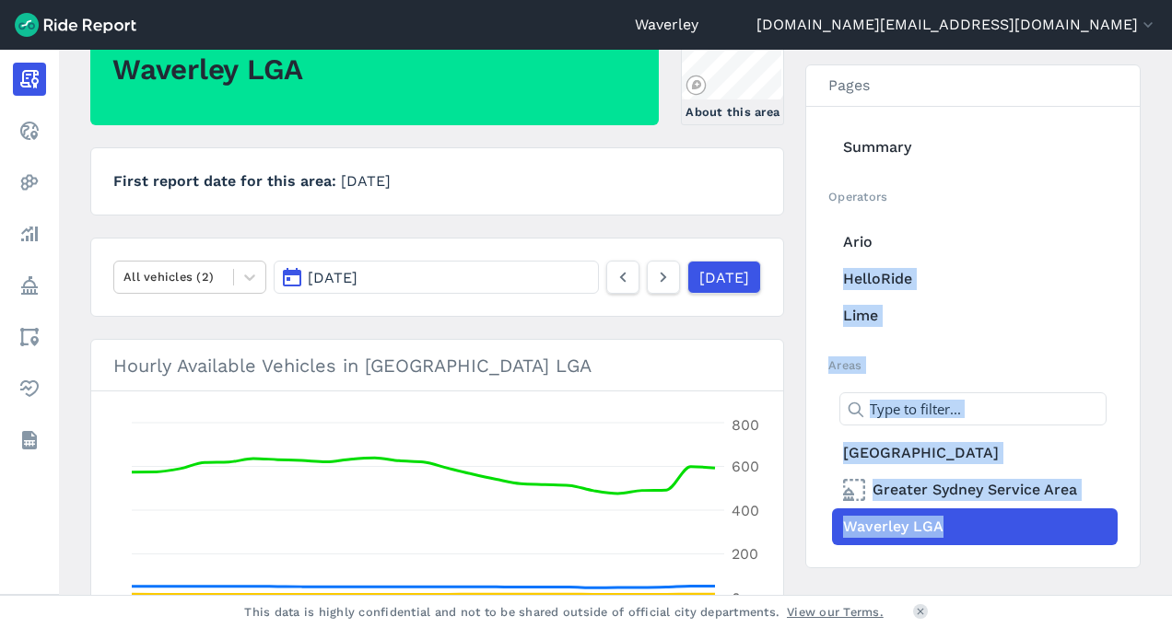
scroll to position [197, 0]
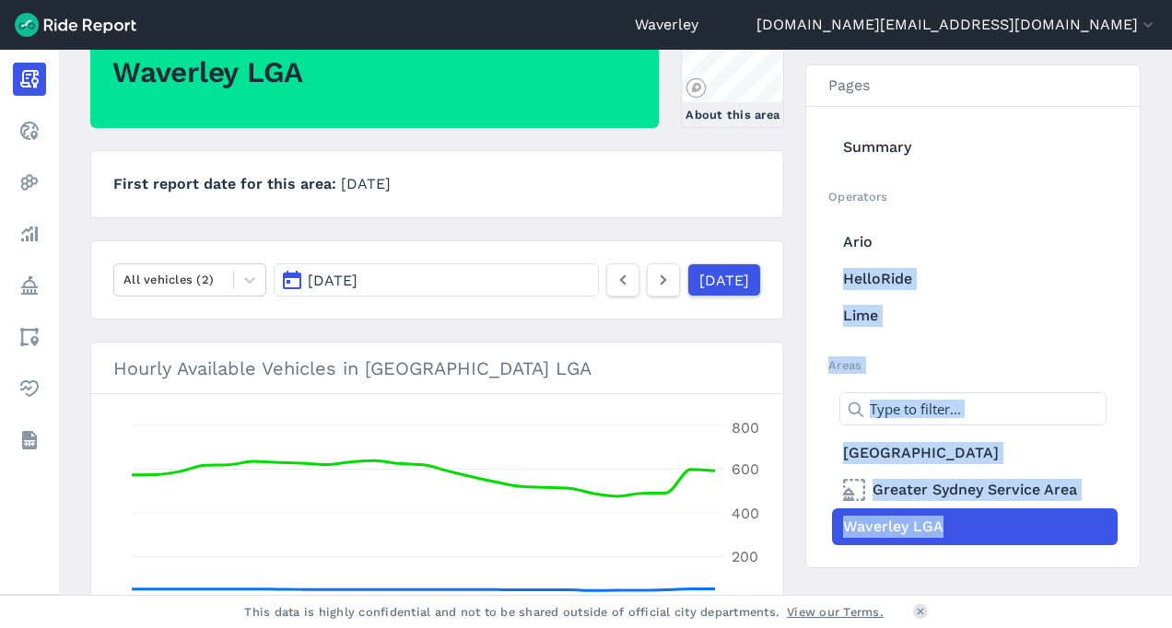
click at [291, 281] on button "[DATE]" at bounding box center [436, 279] width 325 height 33
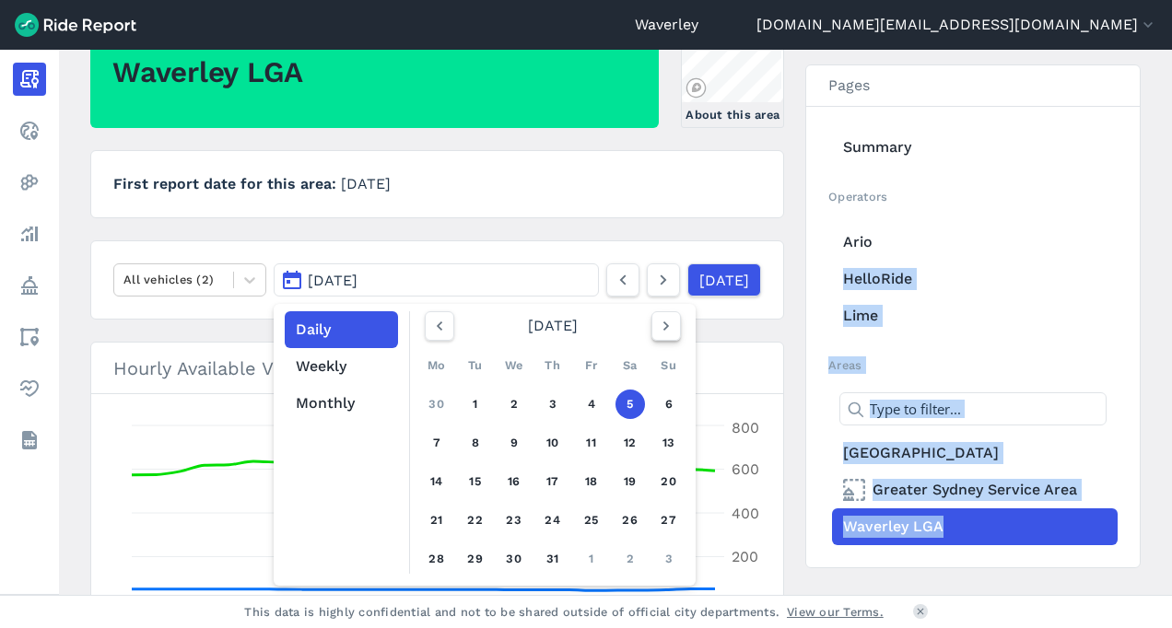
click at [660, 328] on icon "button" at bounding box center [666, 326] width 18 height 18
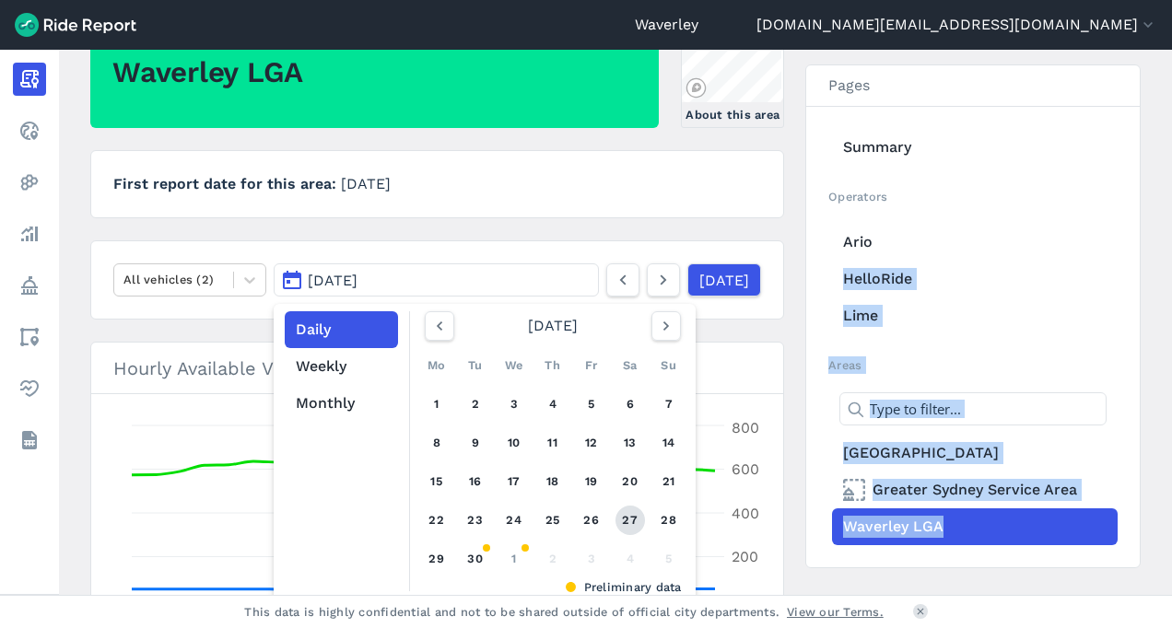
click at [627, 520] on link "27" at bounding box center [629, 520] width 29 height 29
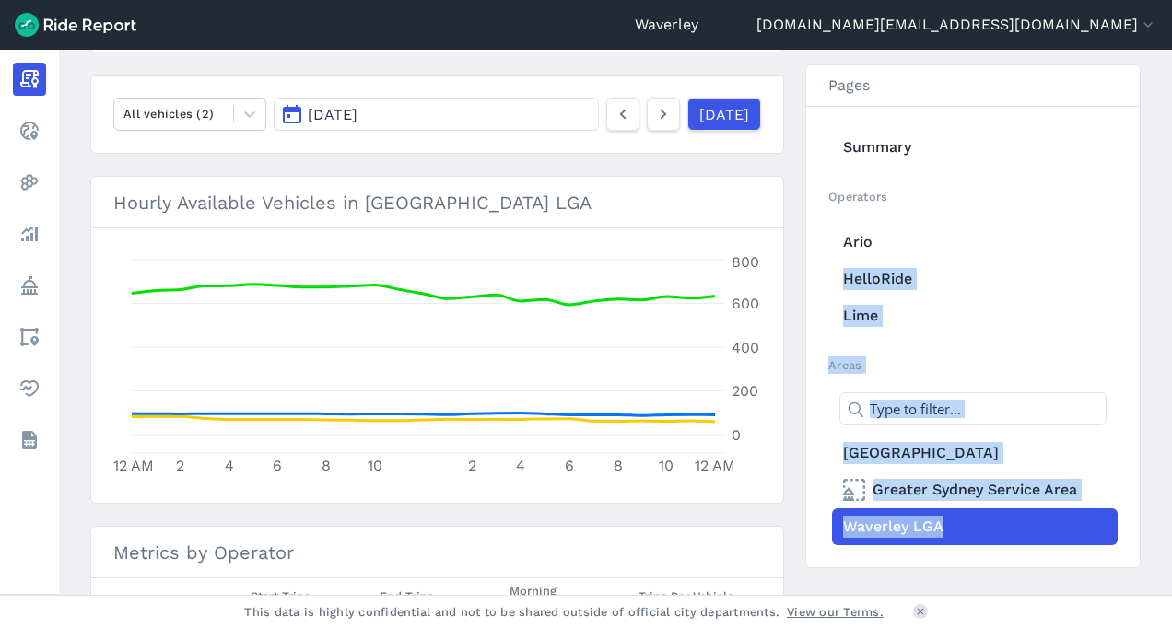
scroll to position [348, 0]
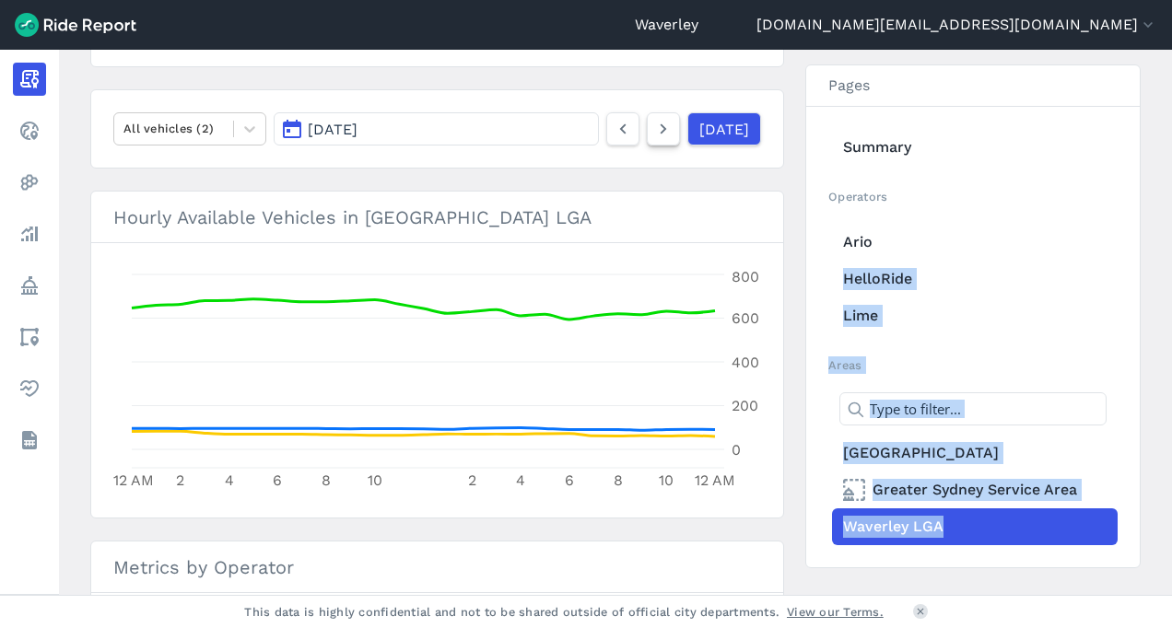
click at [661, 127] on use at bounding box center [664, 129] width 6 height 10
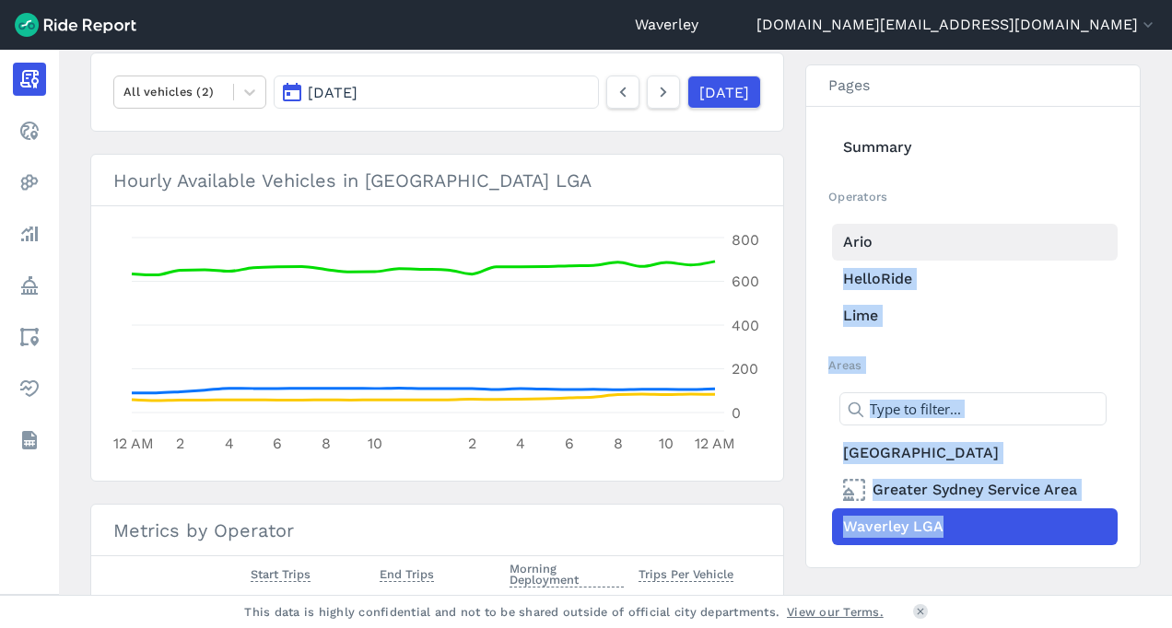
scroll to position [372, 0]
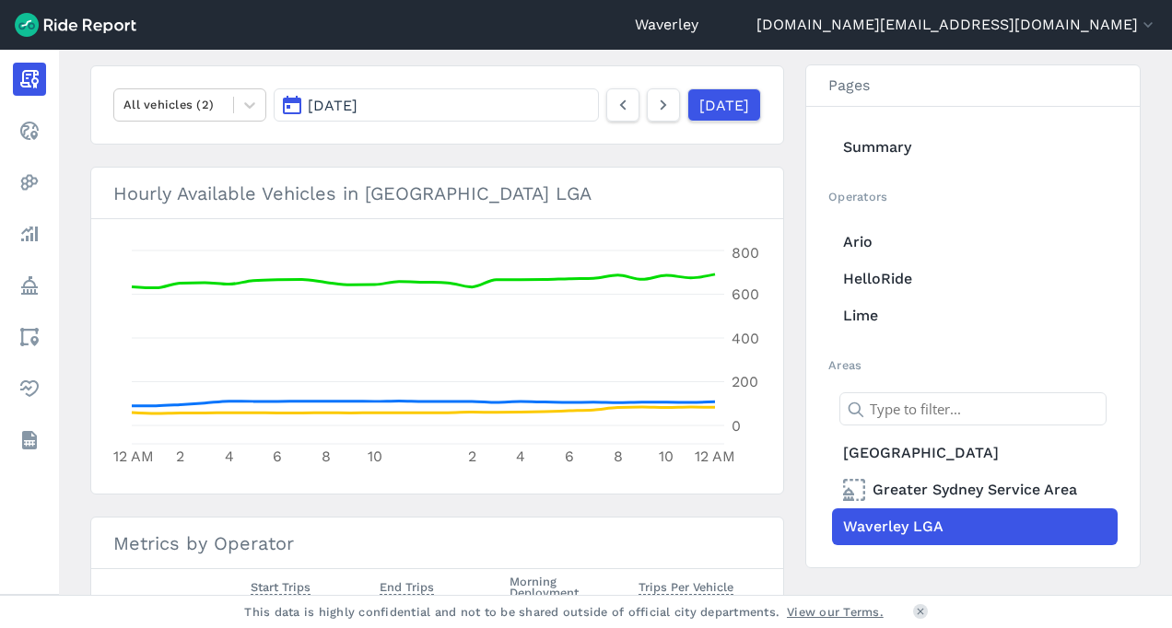
click at [624, 102] on div "[DATE]" at bounding box center [683, 104] width 155 height 33
click at [613, 105] on icon at bounding box center [623, 105] width 20 height 22
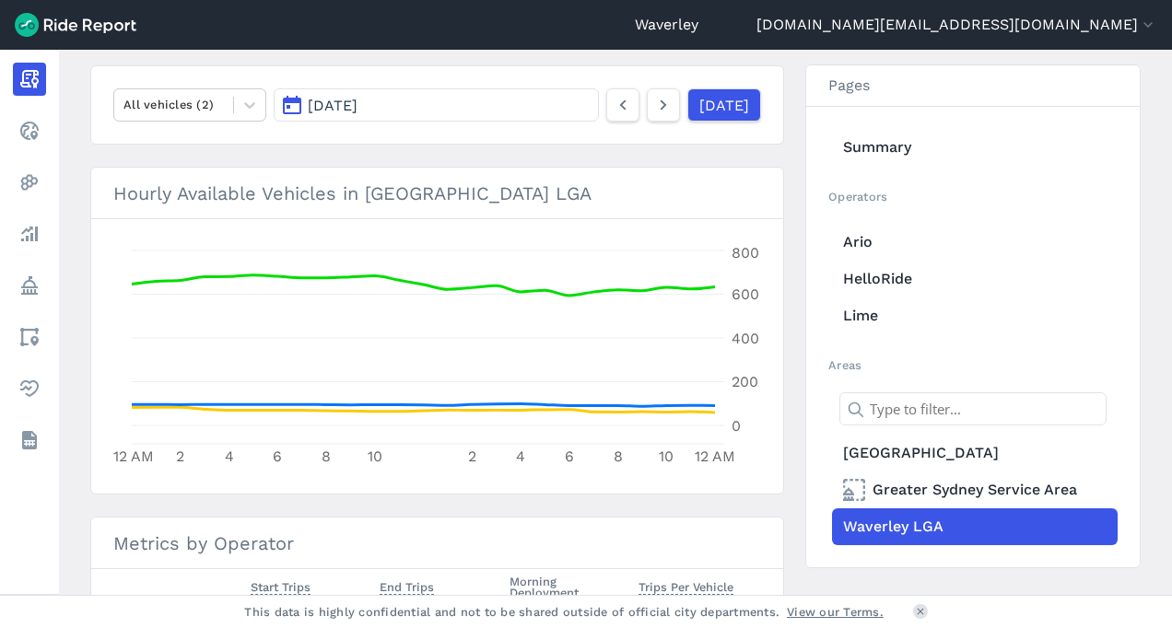
drag, startPoint x: 1164, startPoint y: 317, endPoint x: 1168, endPoint y: 428, distance: 111.5
click at [1168, 431] on main "[DATE] Daily Report Print Export CSV [GEOGRAPHIC_DATA] LGA About this area Firs…" at bounding box center [615, 322] width 1113 height 545
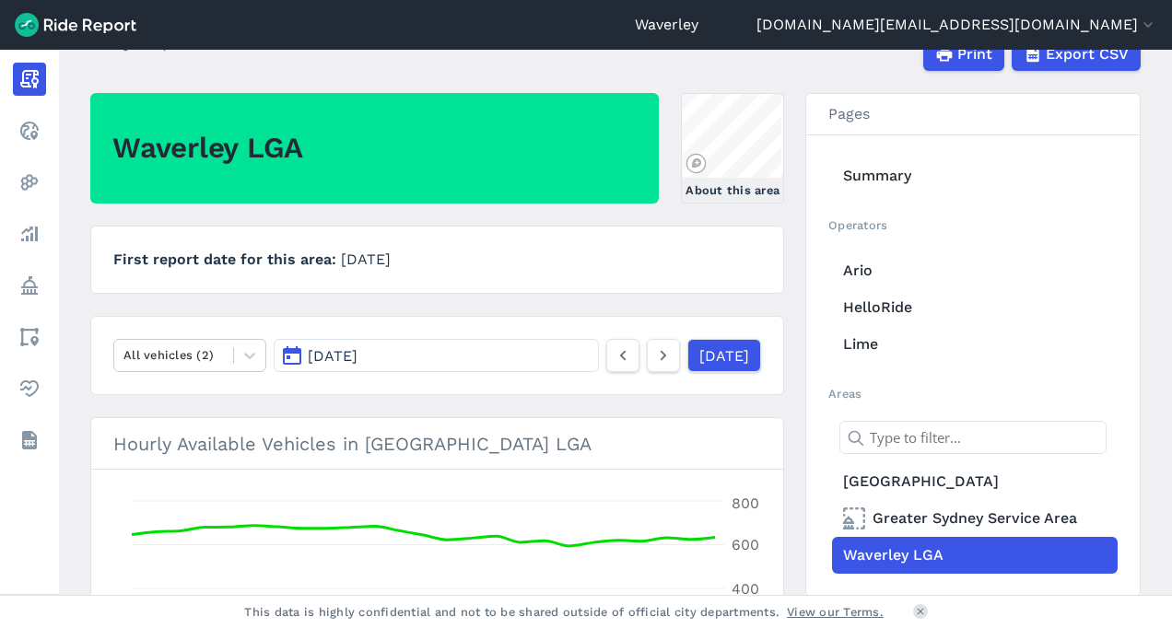
scroll to position [119, 0]
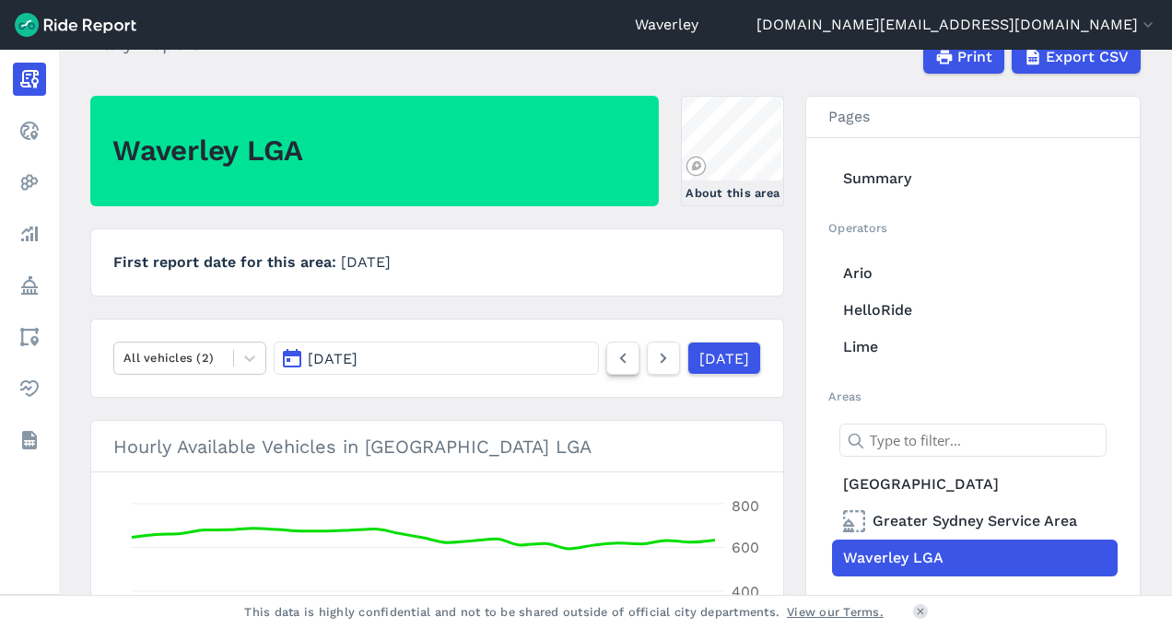
click at [613, 352] on icon at bounding box center [623, 358] width 20 height 22
